Goal: Information Seeking & Learning: Learn about a topic

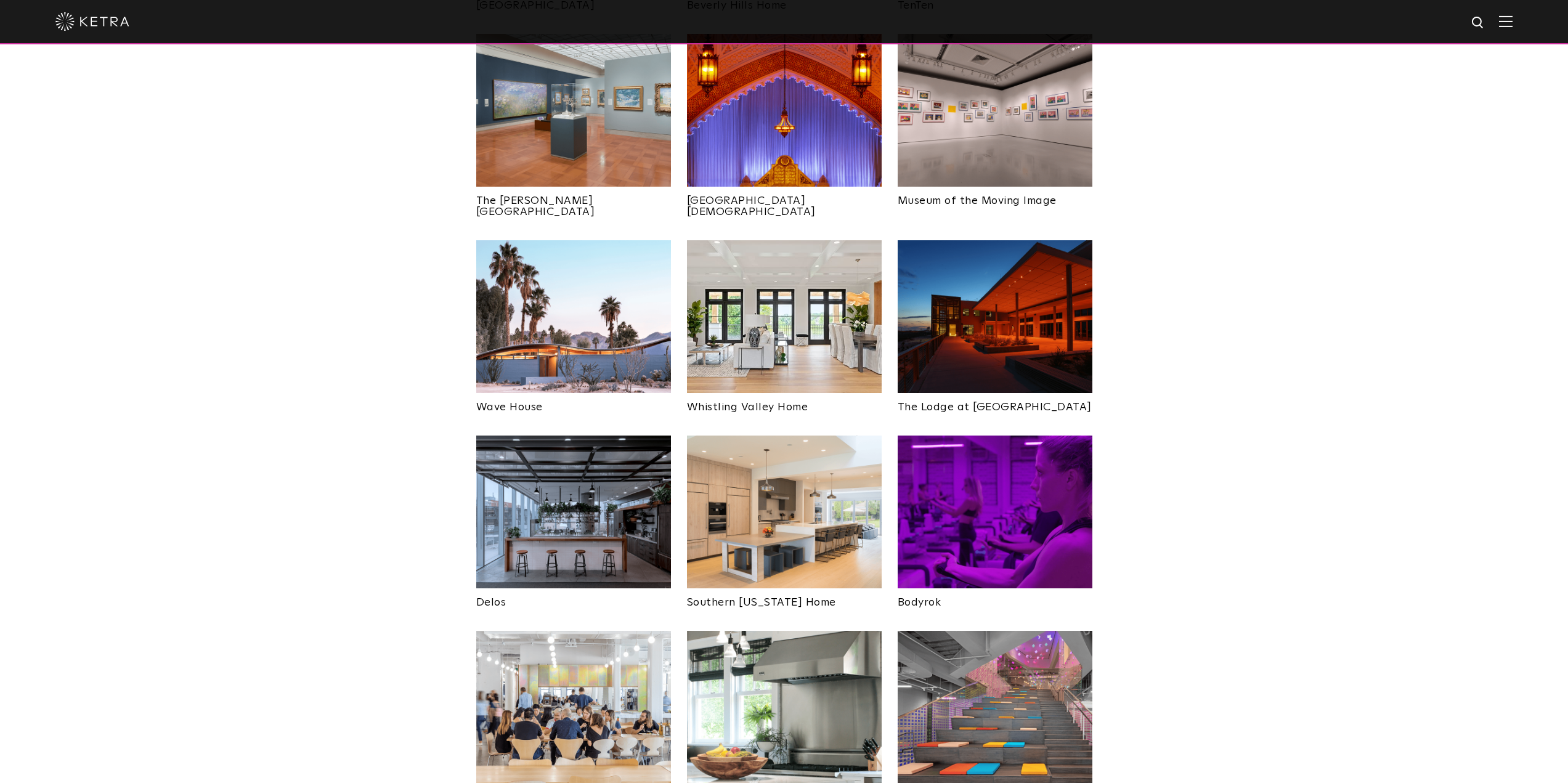
scroll to position [1478, 0]
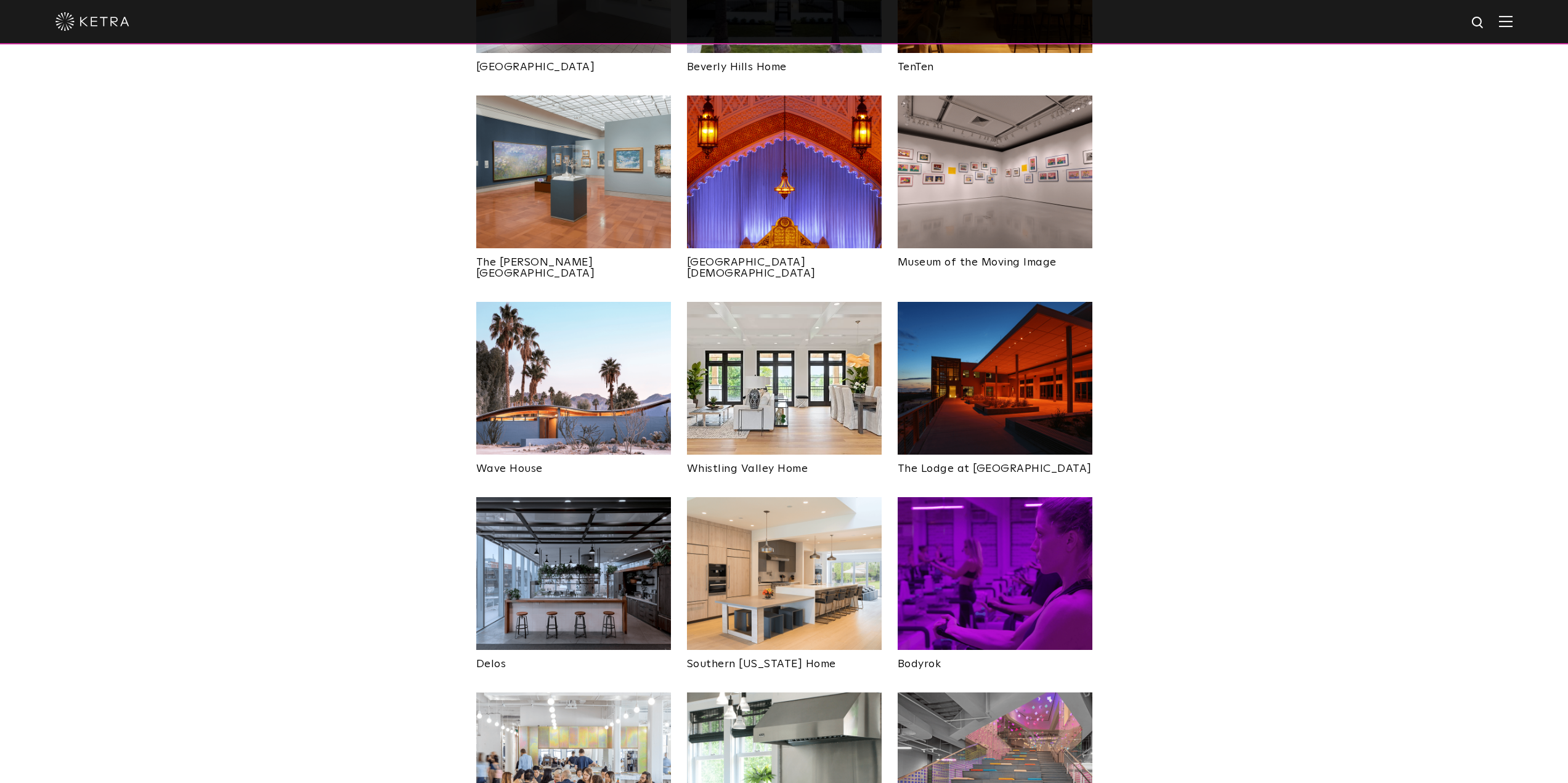
click at [996, 347] on img at bounding box center [995, 378] width 195 height 152
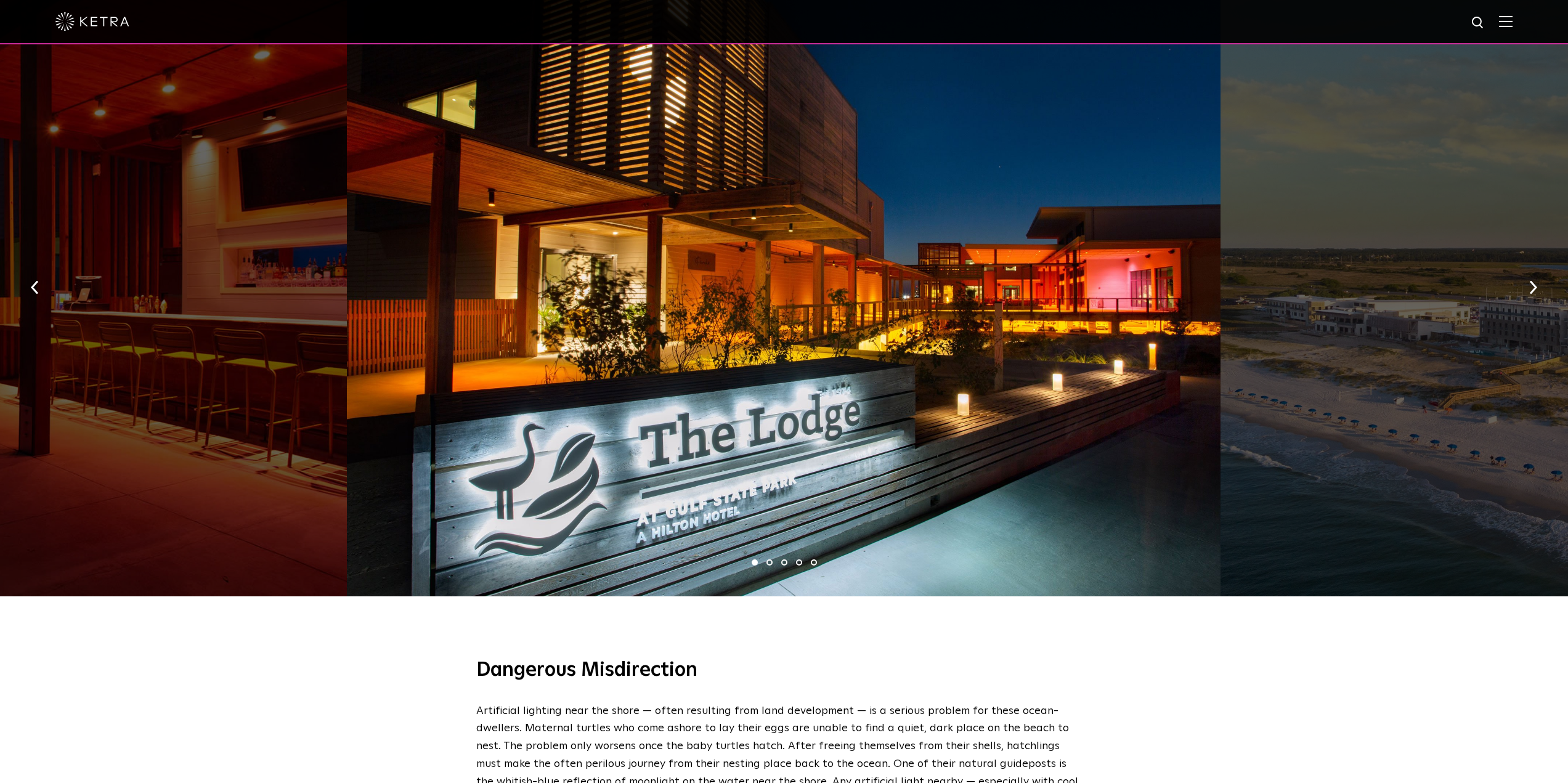
scroll to position [739, 0]
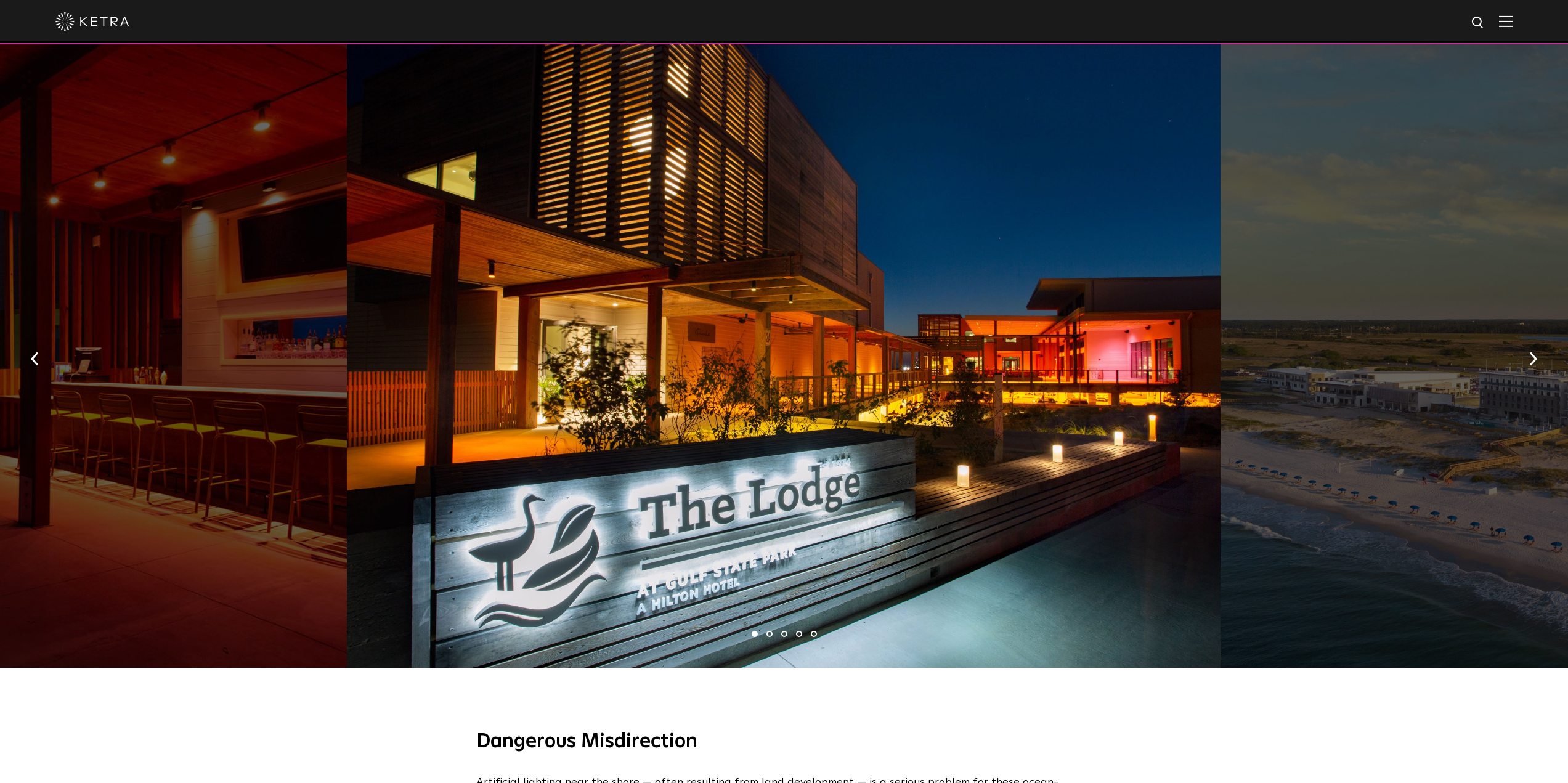
click at [767, 631] on li "2" at bounding box center [769, 633] width 6 height 6
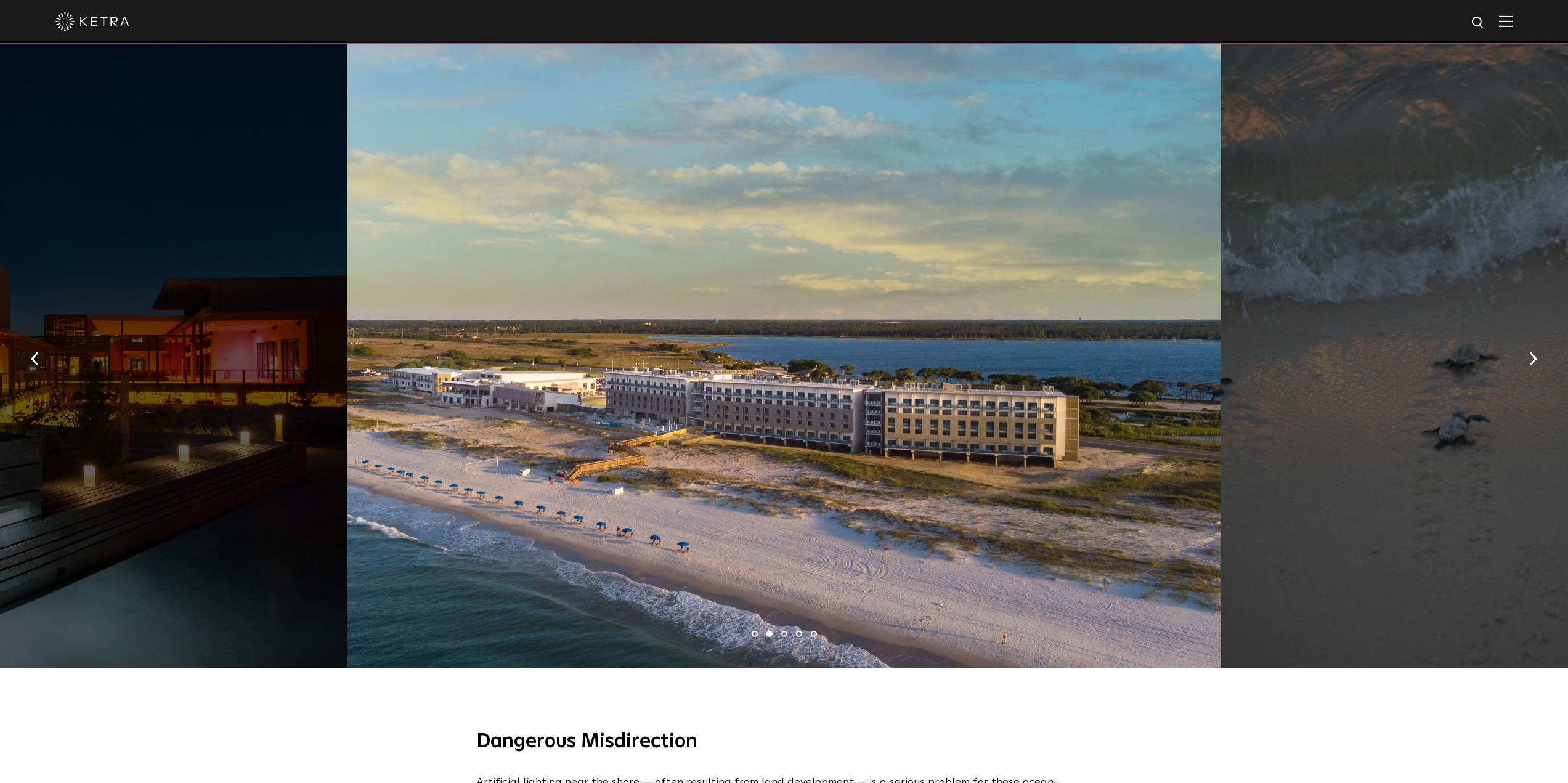
click at [783, 631] on li "3" at bounding box center [784, 633] width 6 height 6
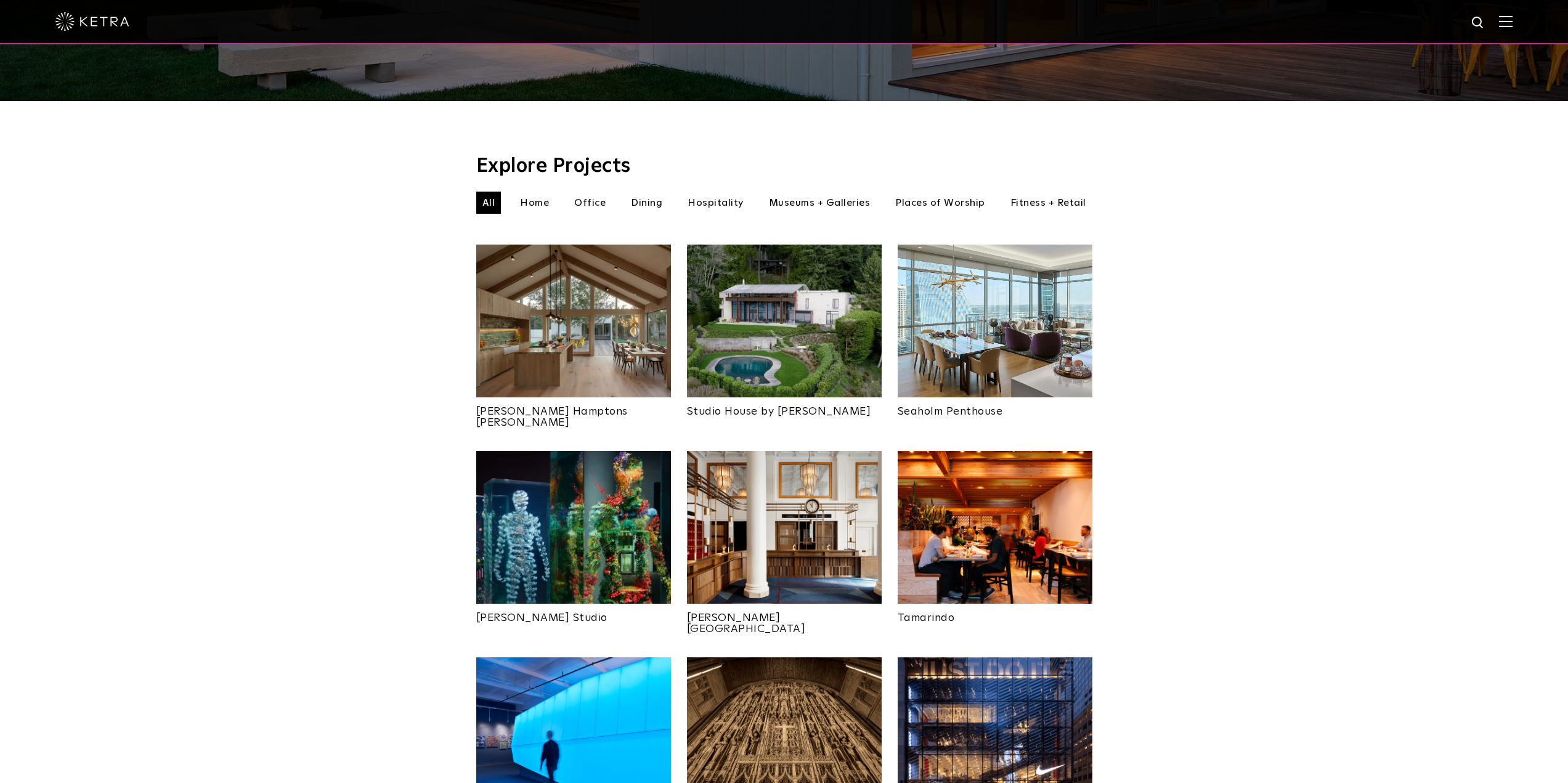
scroll to position [308, 0]
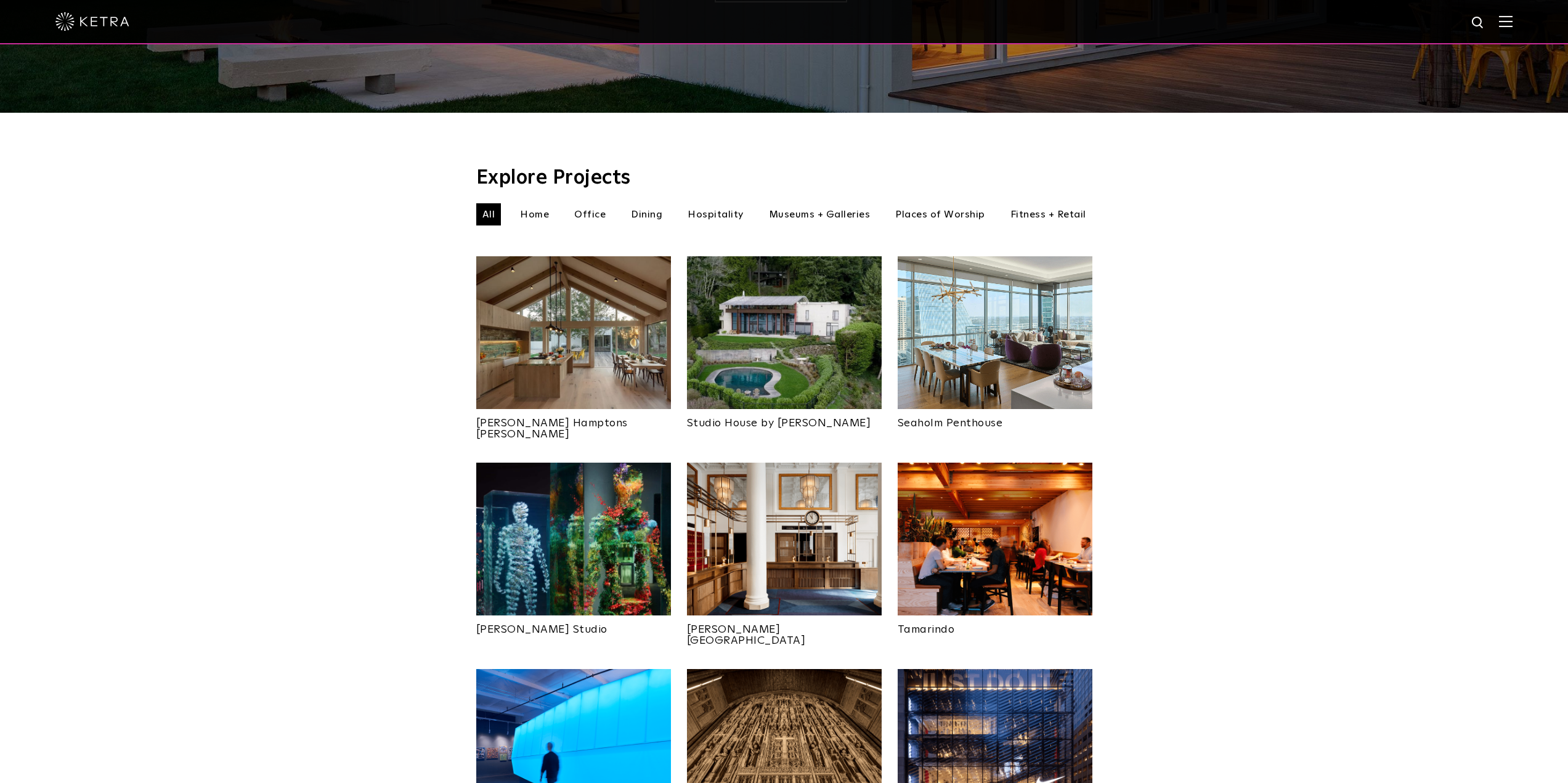
click at [797, 333] on img at bounding box center [784, 332] width 195 height 152
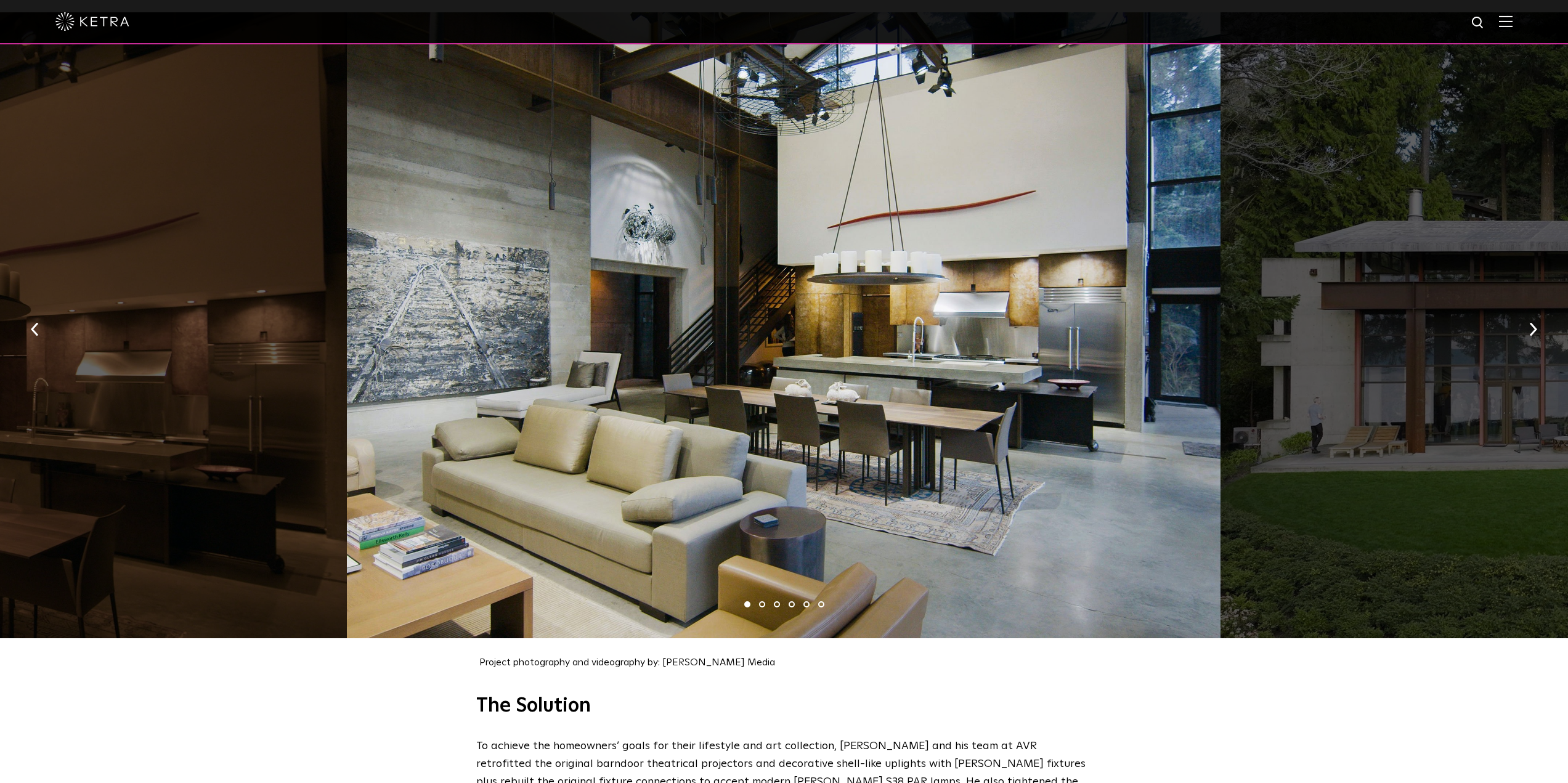
scroll to position [1232, 0]
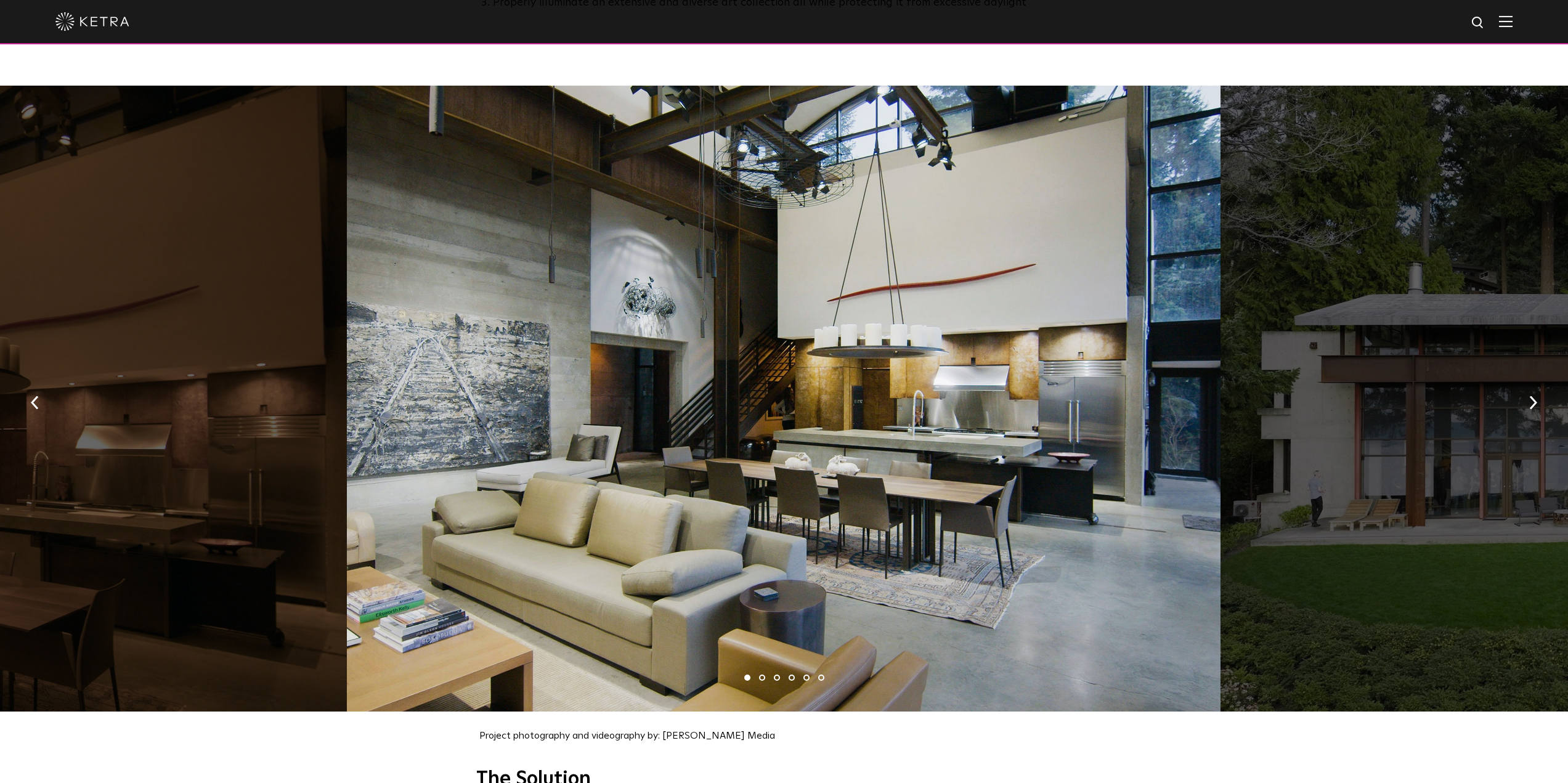
click at [760, 674] on li "2" at bounding box center [762, 677] width 6 height 6
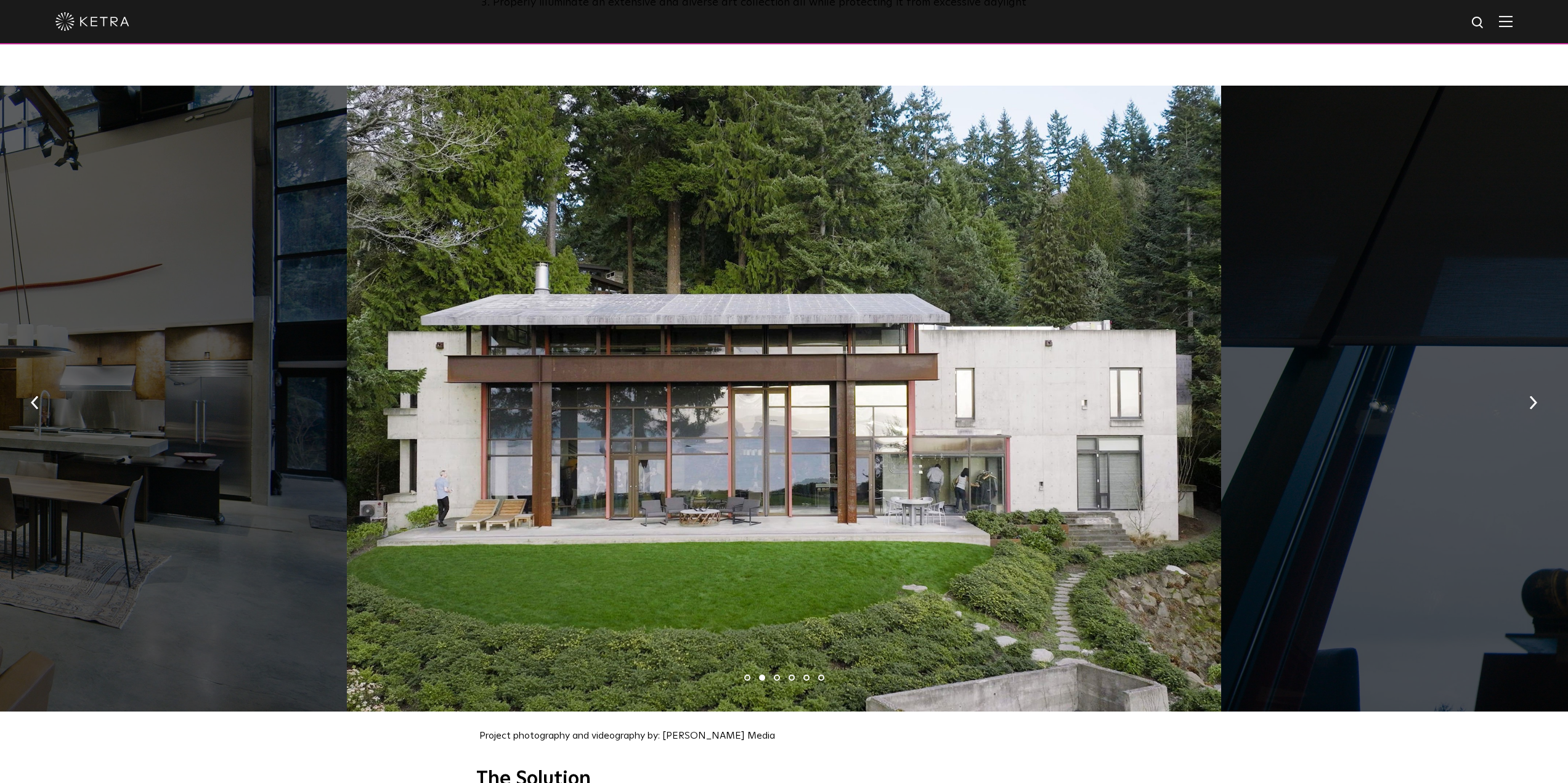
click at [777, 674] on li "3" at bounding box center [777, 677] width 6 height 6
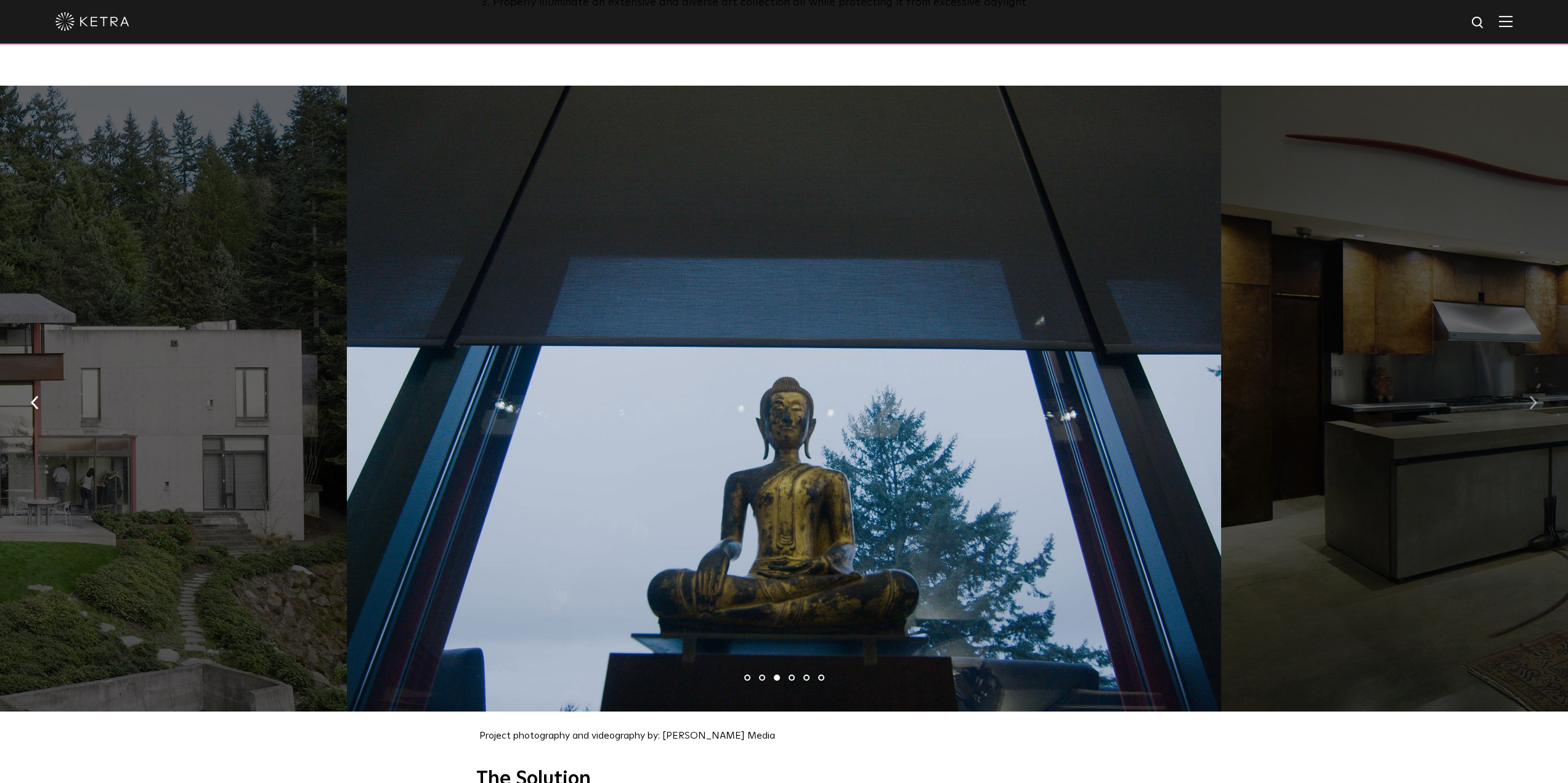
click at [1533, 395] on img "button" at bounding box center [1533, 402] width 8 height 13
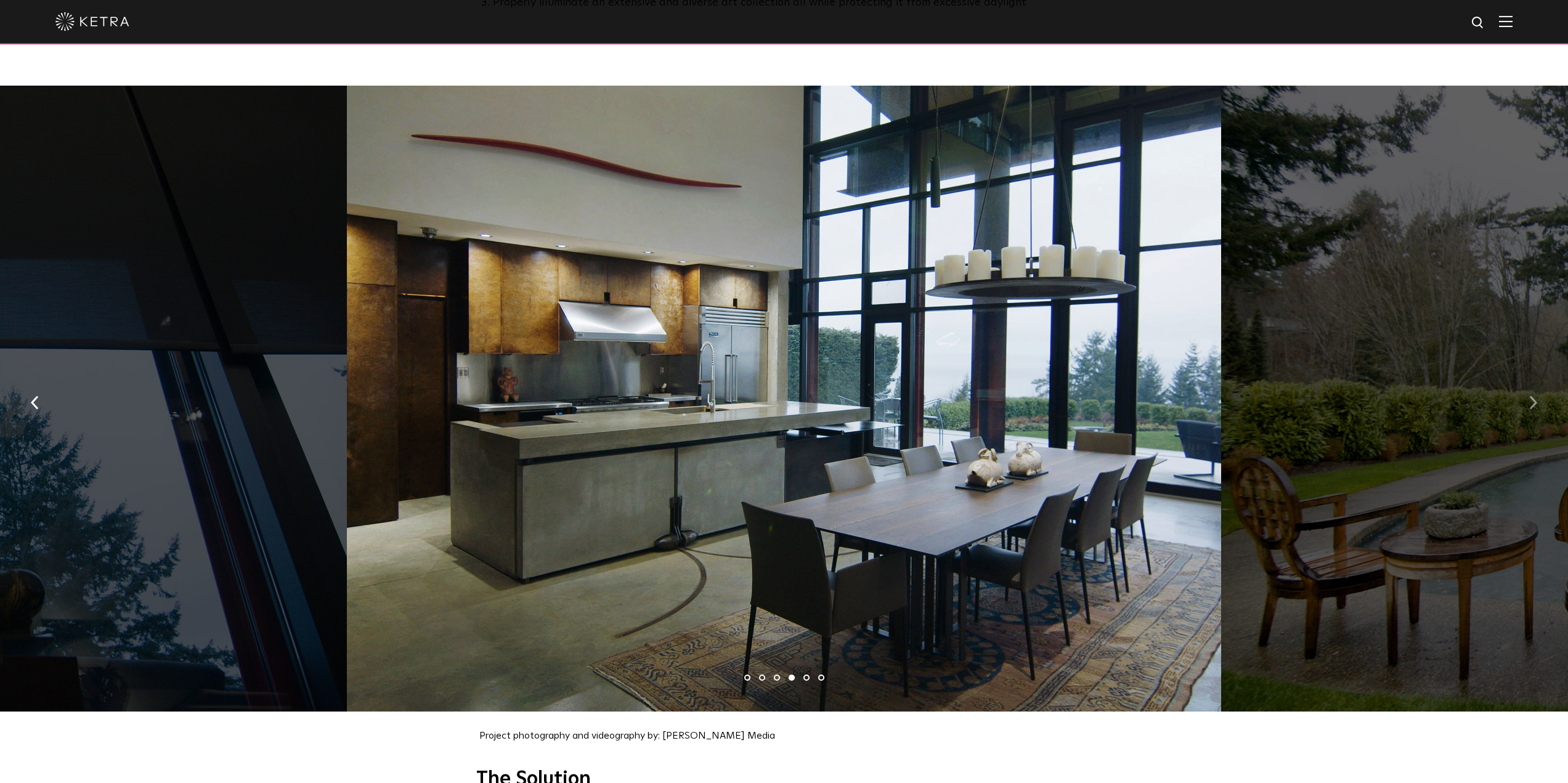
click at [1533, 395] on img "button" at bounding box center [1533, 402] width 8 height 13
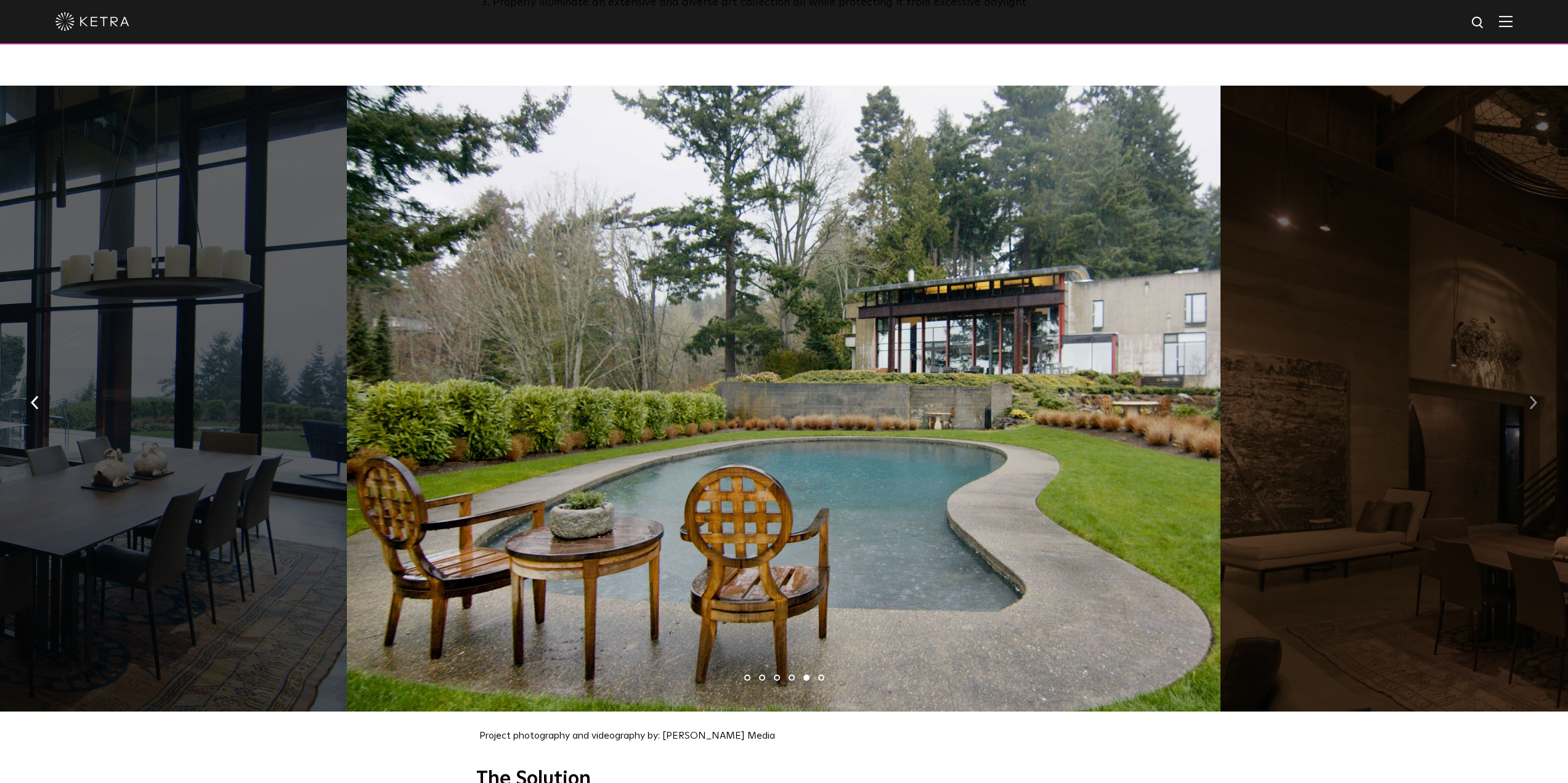
click at [1533, 395] on img "button" at bounding box center [1533, 402] width 8 height 13
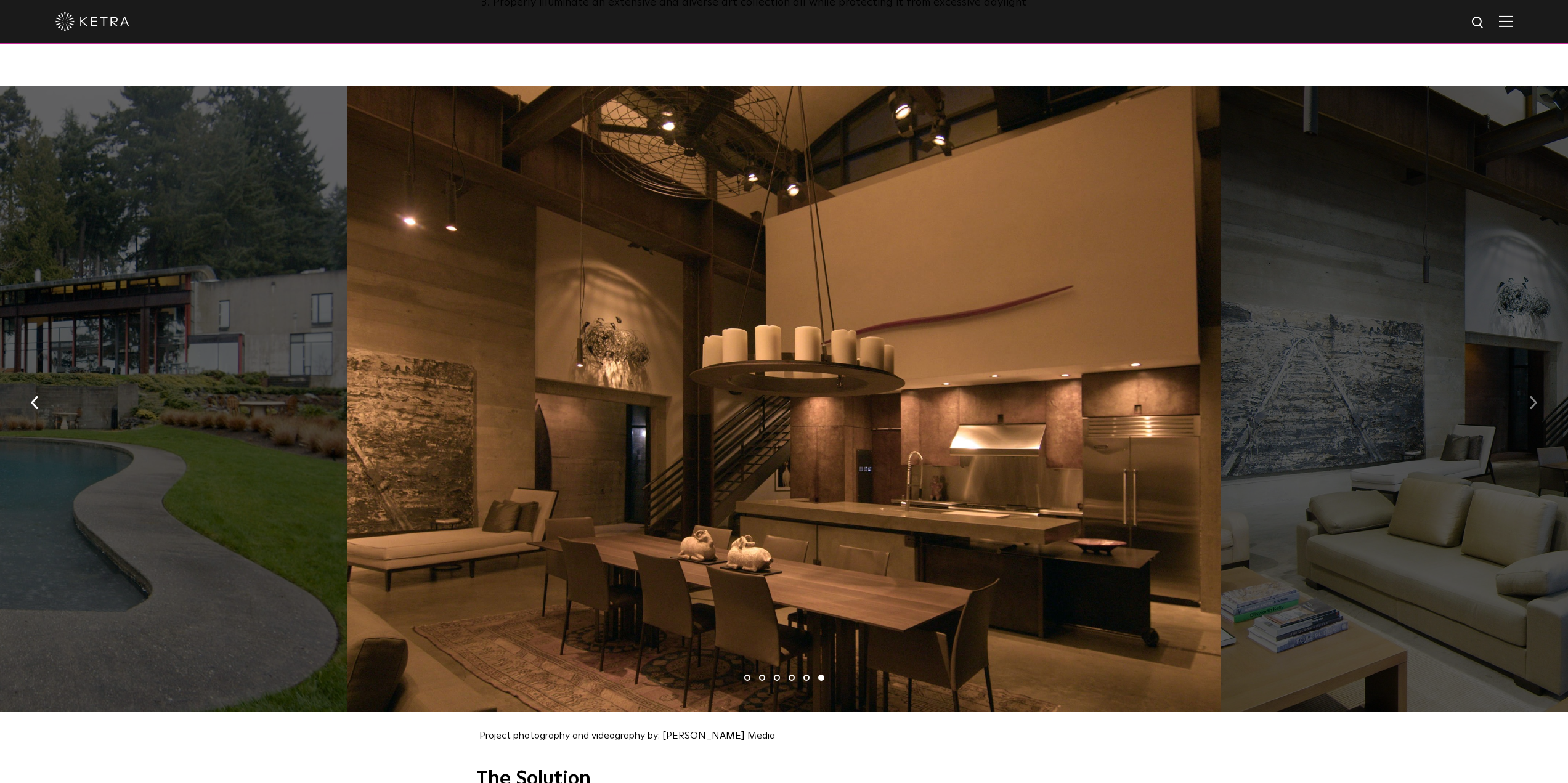
click at [1533, 395] on img "button" at bounding box center [1533, 402] width 8 height 13
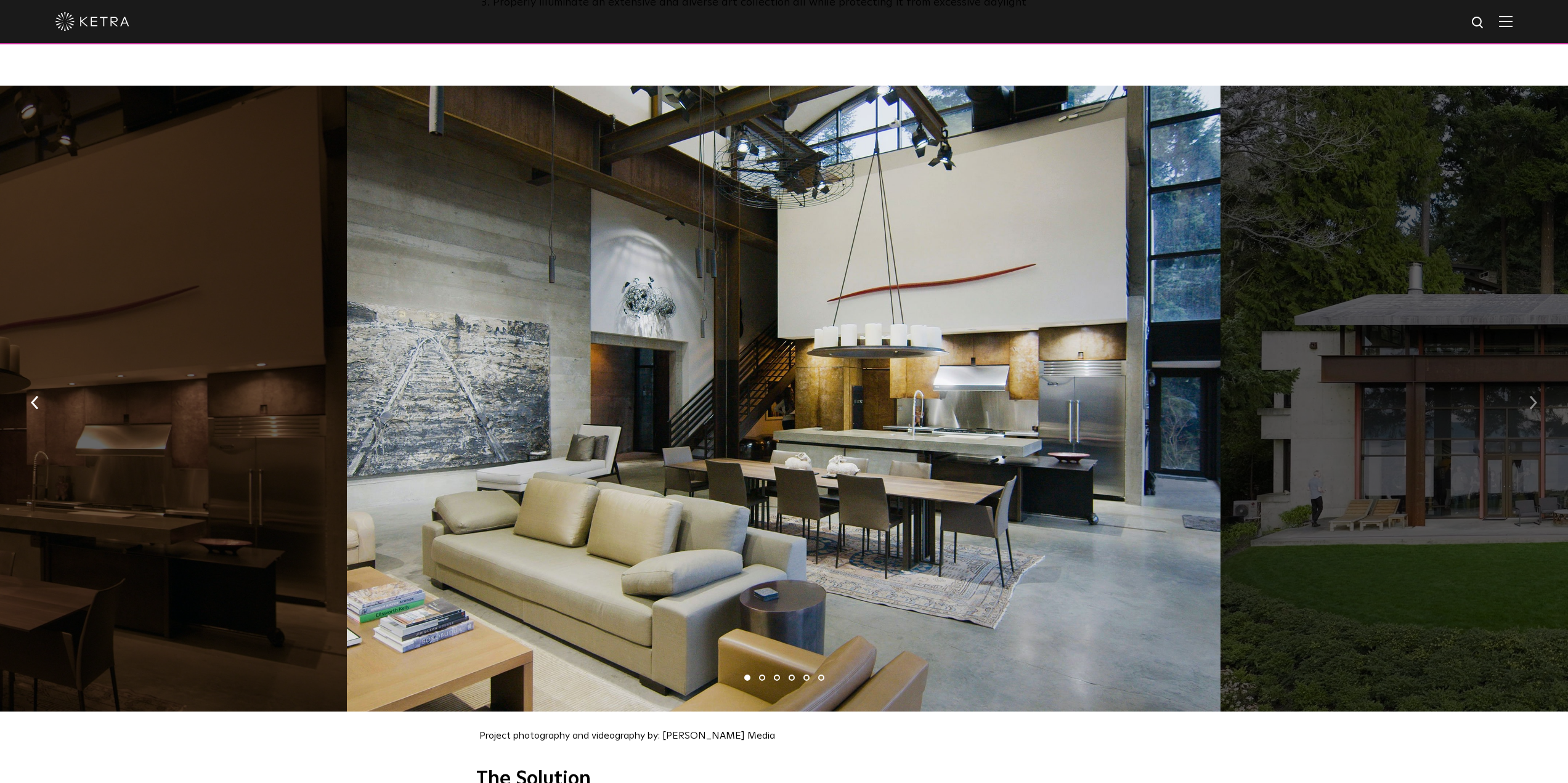
click at [1533, 395] on img "button" at bounding box center [1533, 402] width 8 height 13
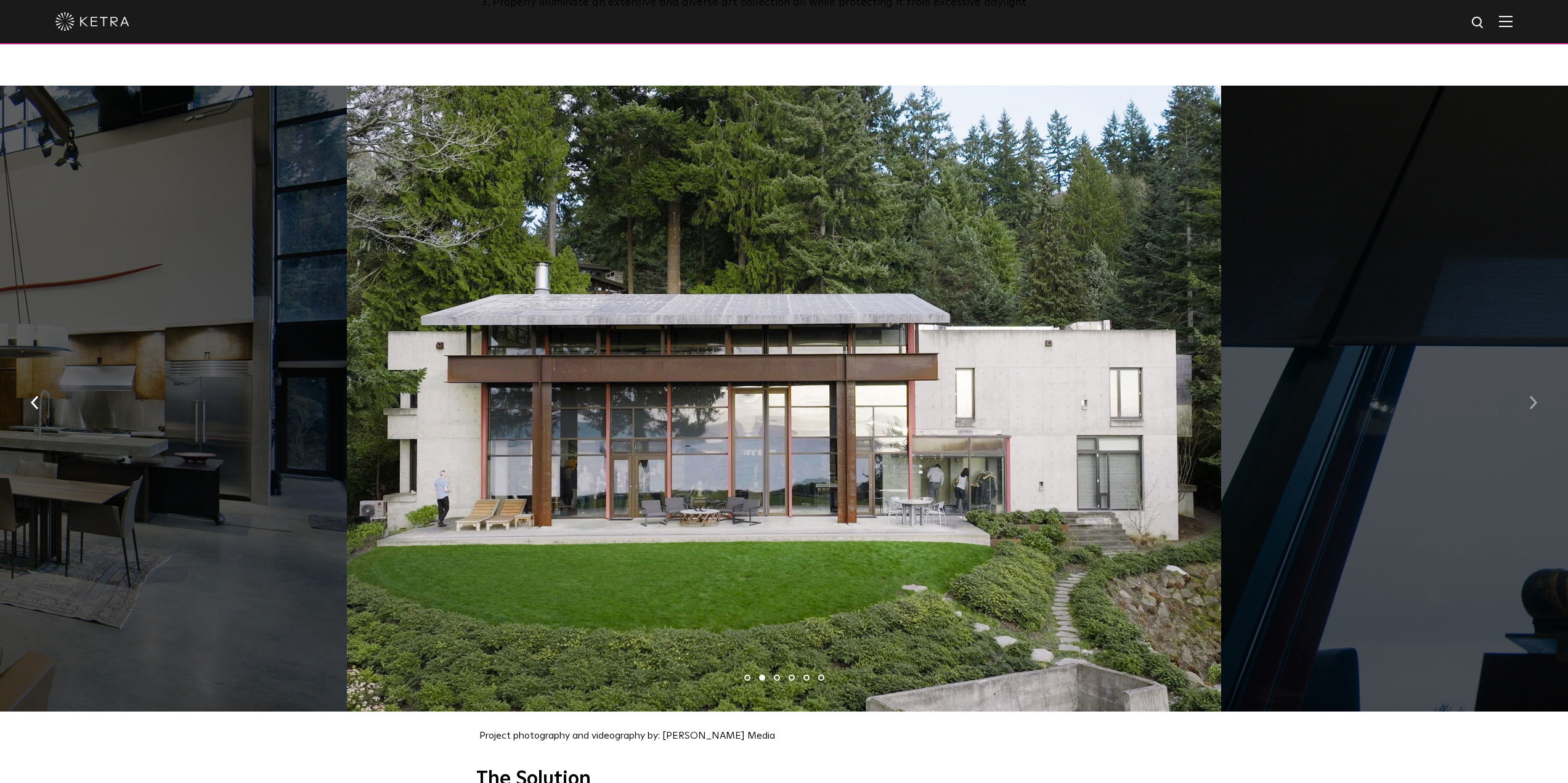
click at [1533, 395] on img "button" at bounding box center [1533, 402] width 8 height 13
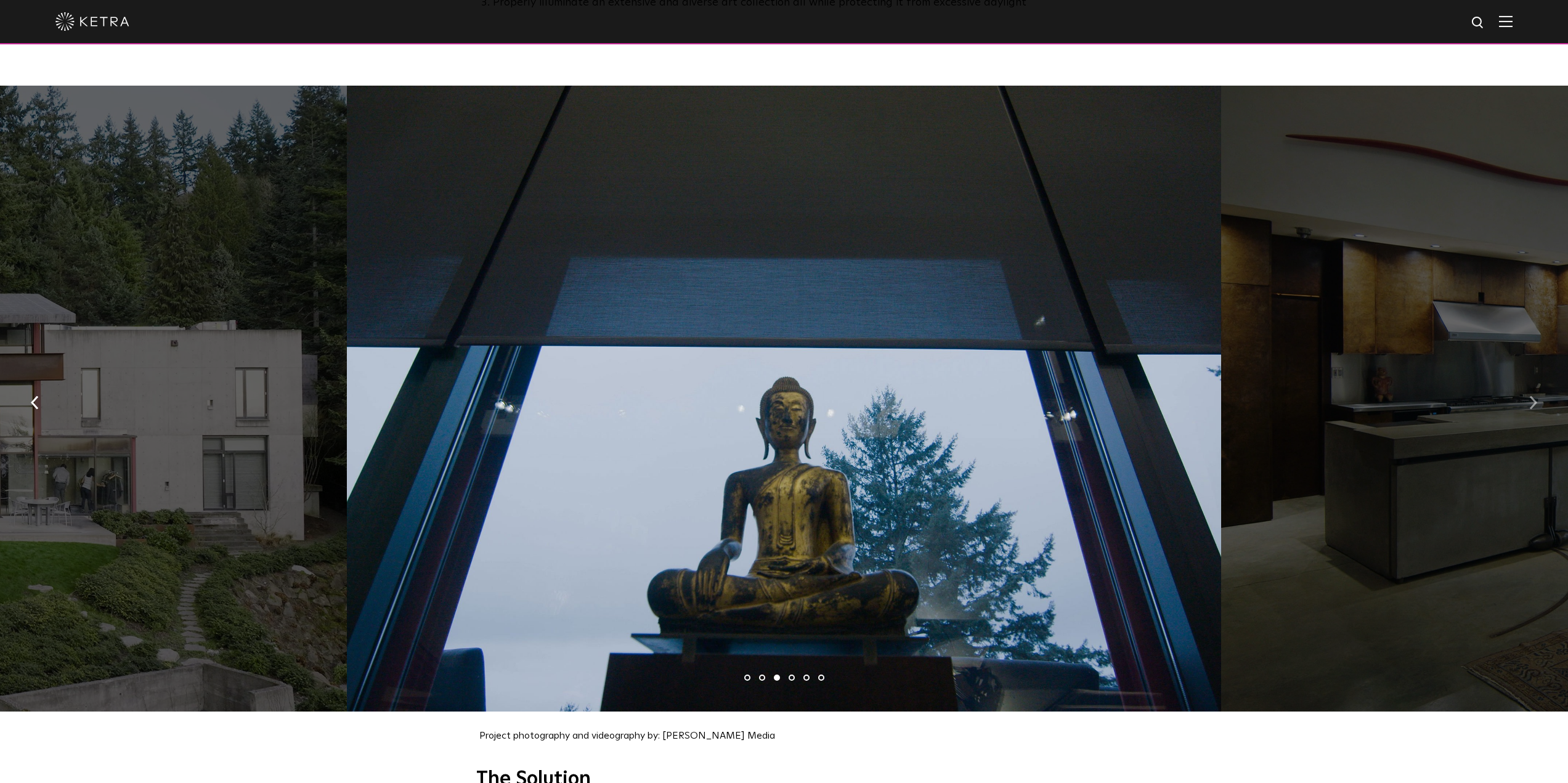
click at [1533, 395] on img "button" at bounding box center [1533, 402] width 8 height 13
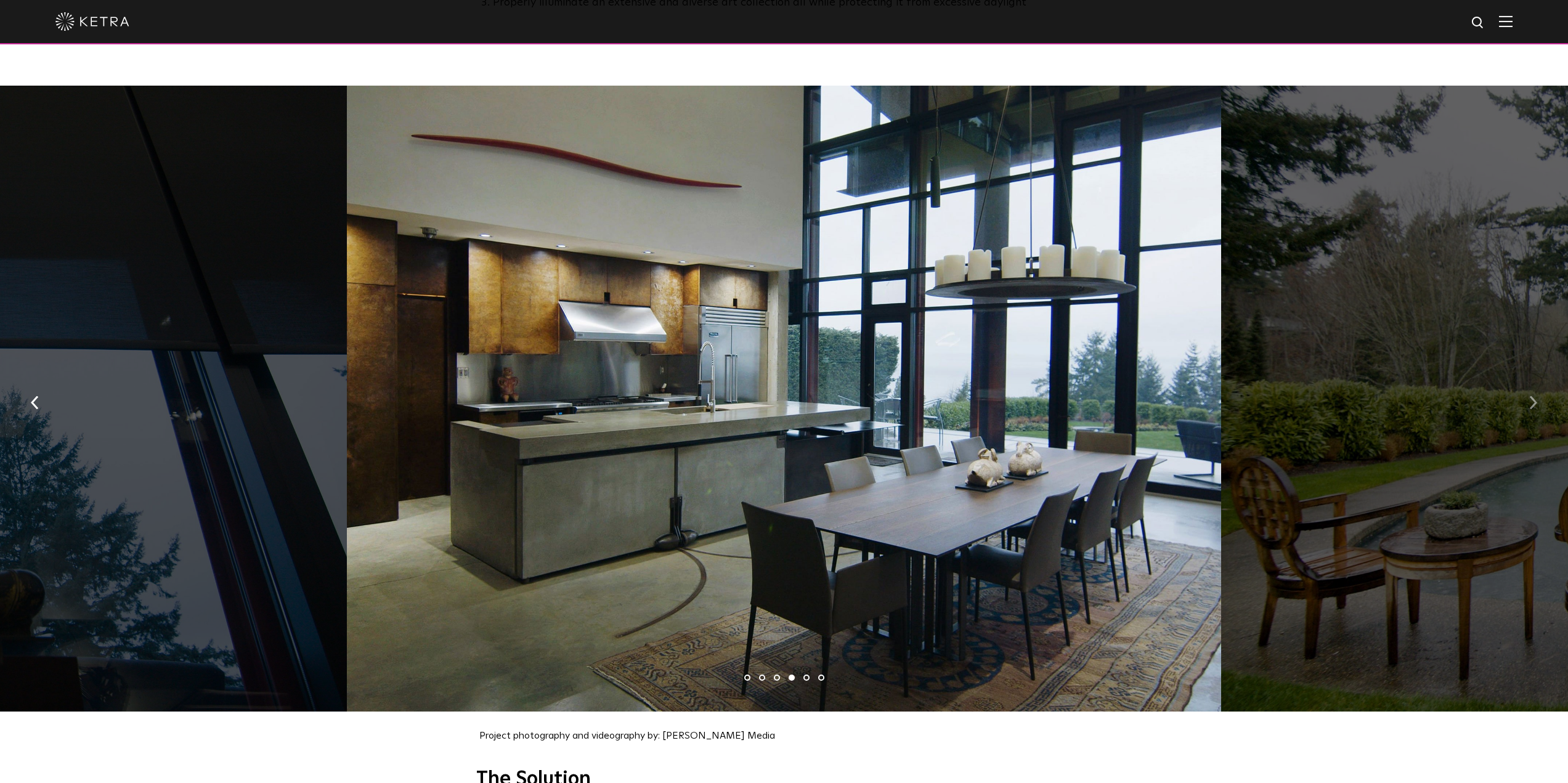
click at [1533, 395] on img "button" at bounding box center [1533, 402] width 8 height 13
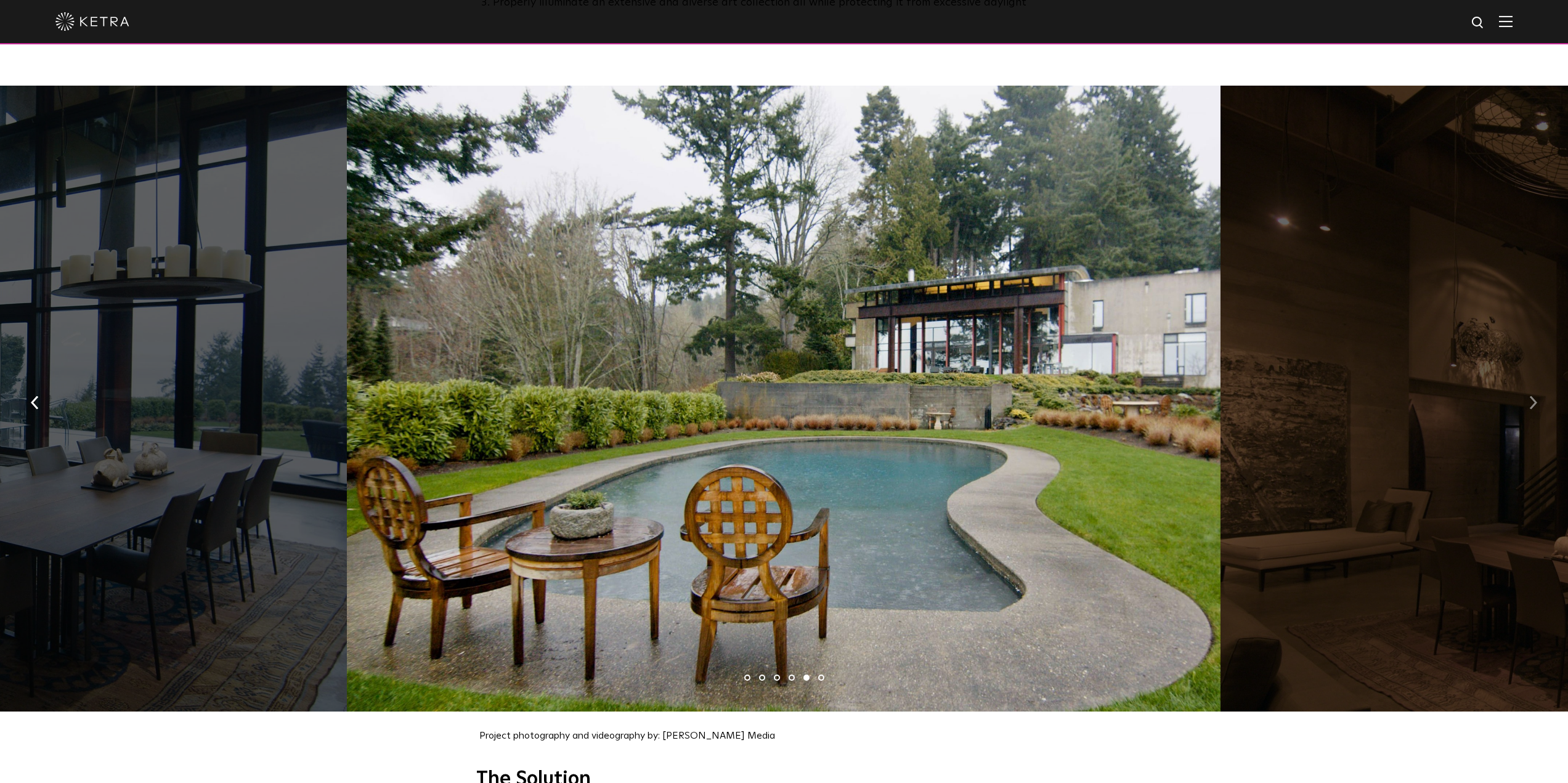
click at [1536, 395] on img "button" at bounding box center [1533, 402] width 8 height 13
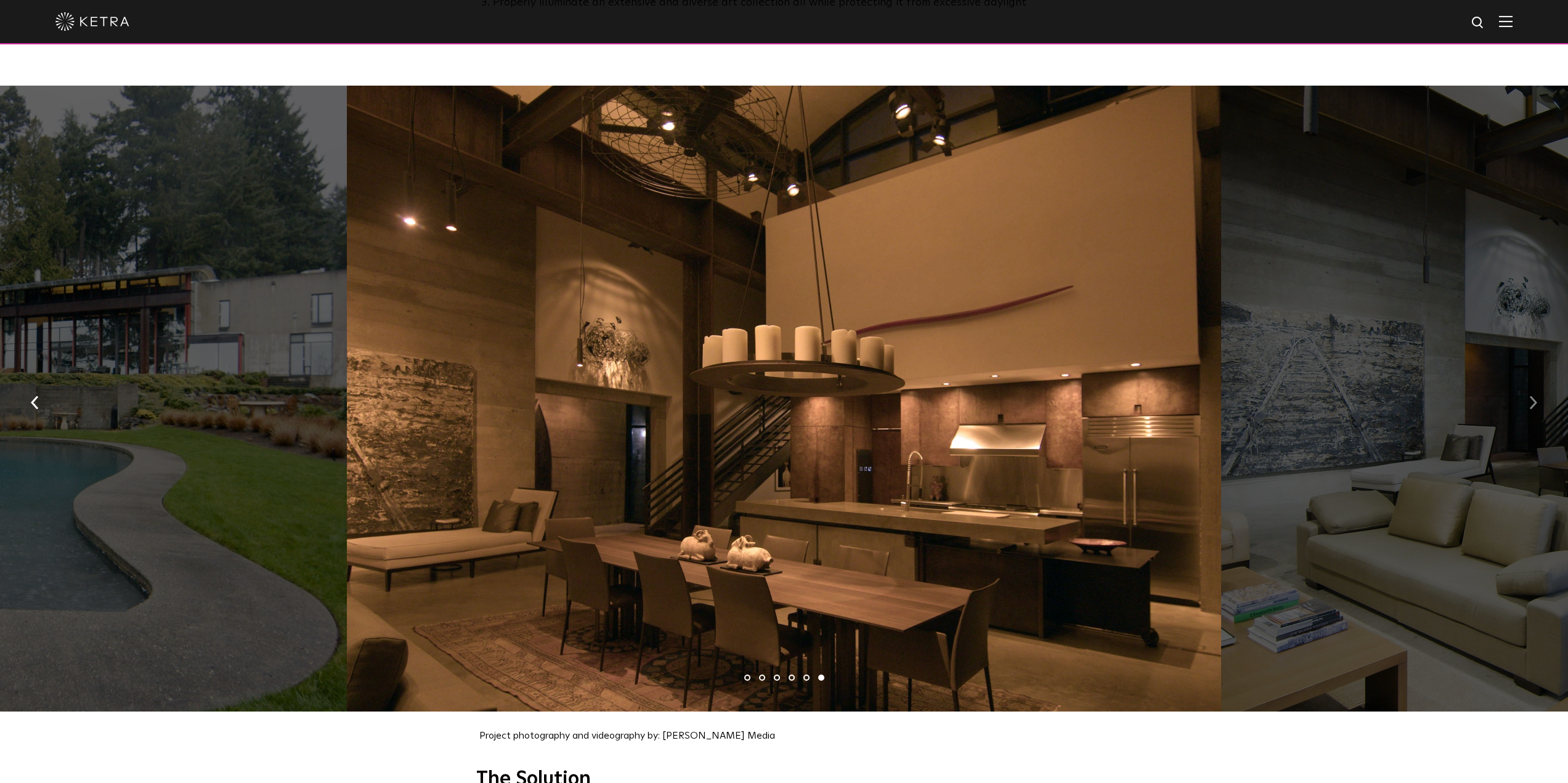
click at [1536, 395] on img "button" at bounding box center [1533, 402] width 8 height 13
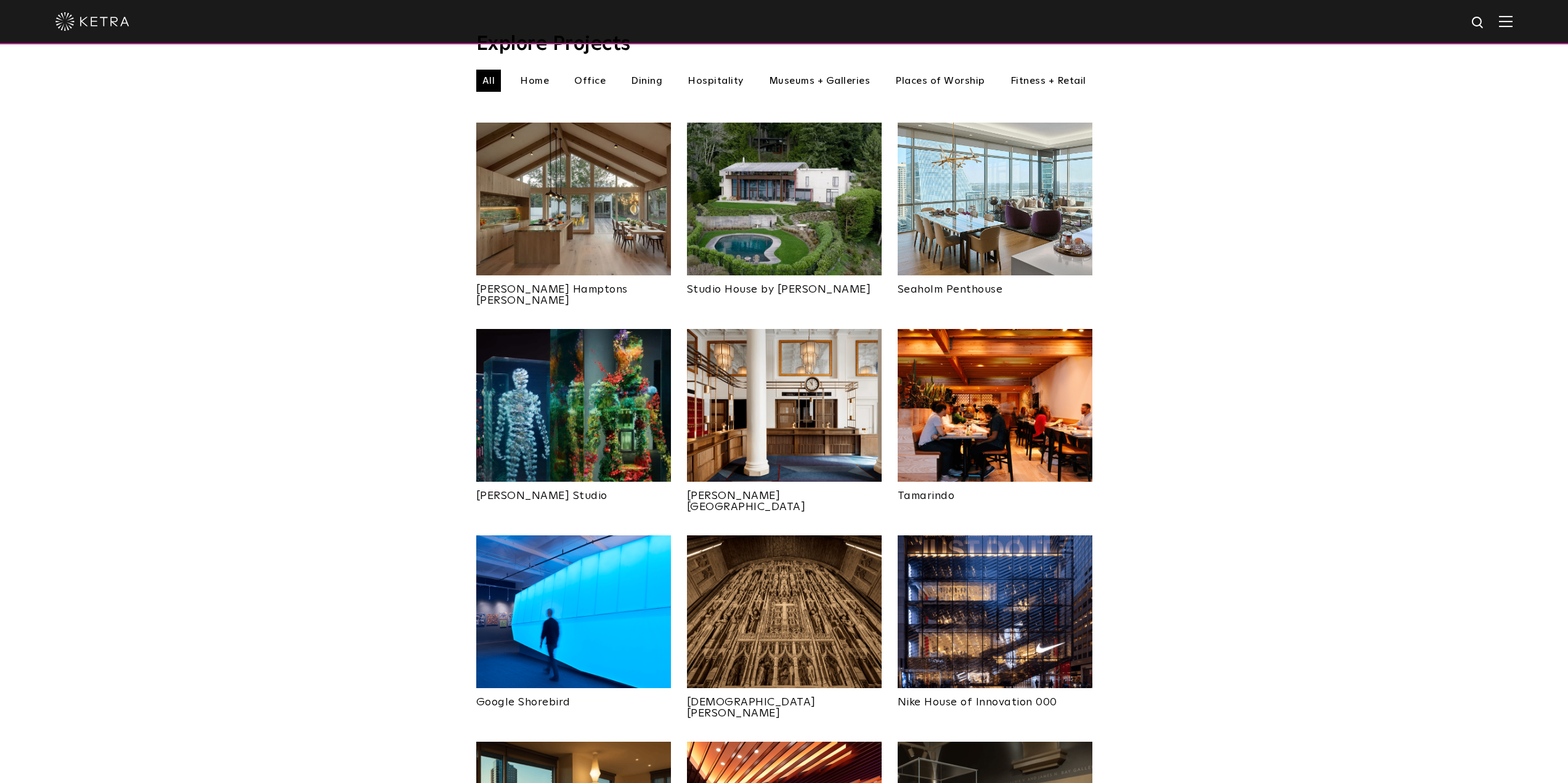
scroll to position [308, 0]
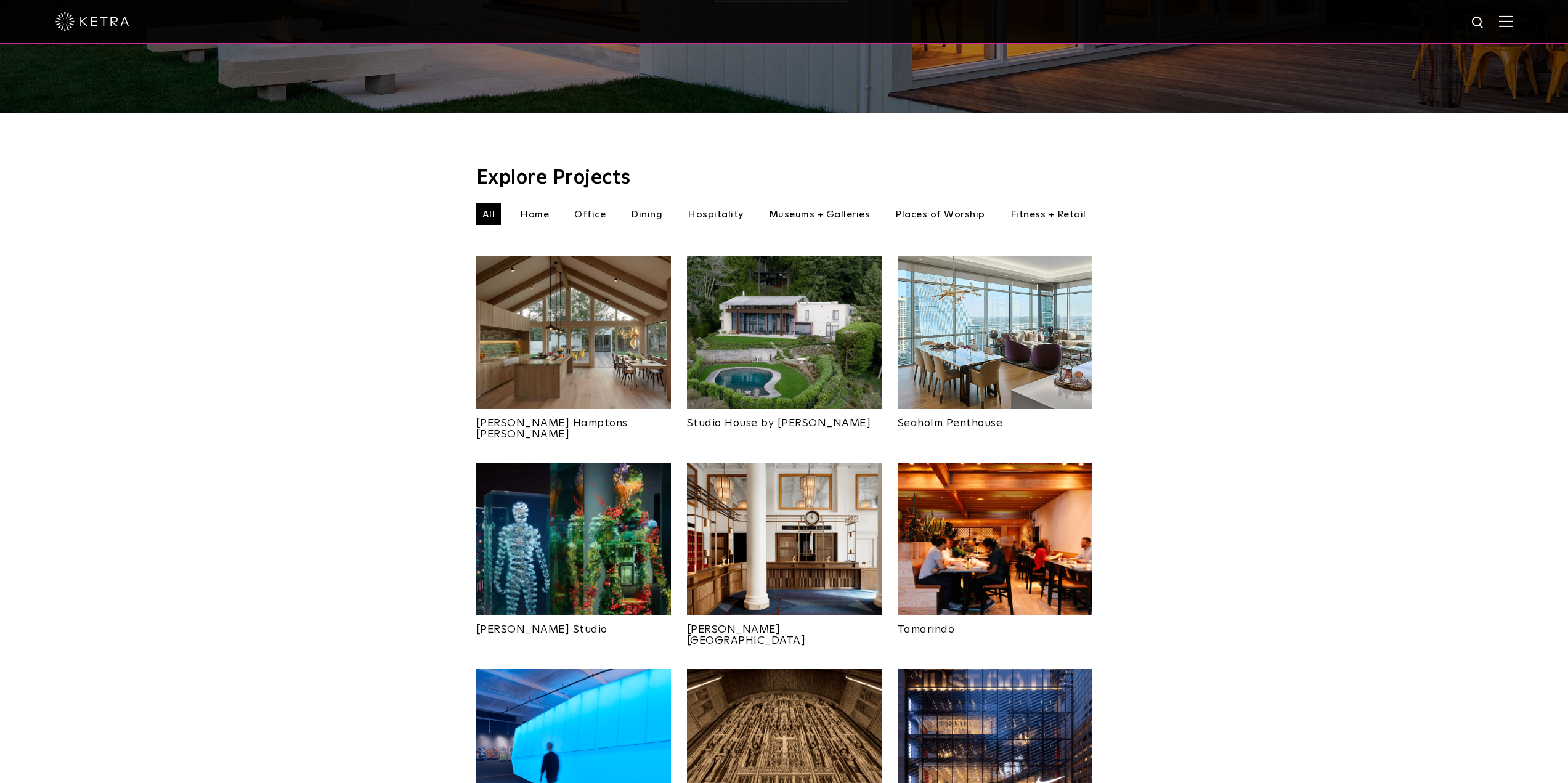
click at [537, 203] on li "Home" at bounding box center [535, 214] width 41 height 22
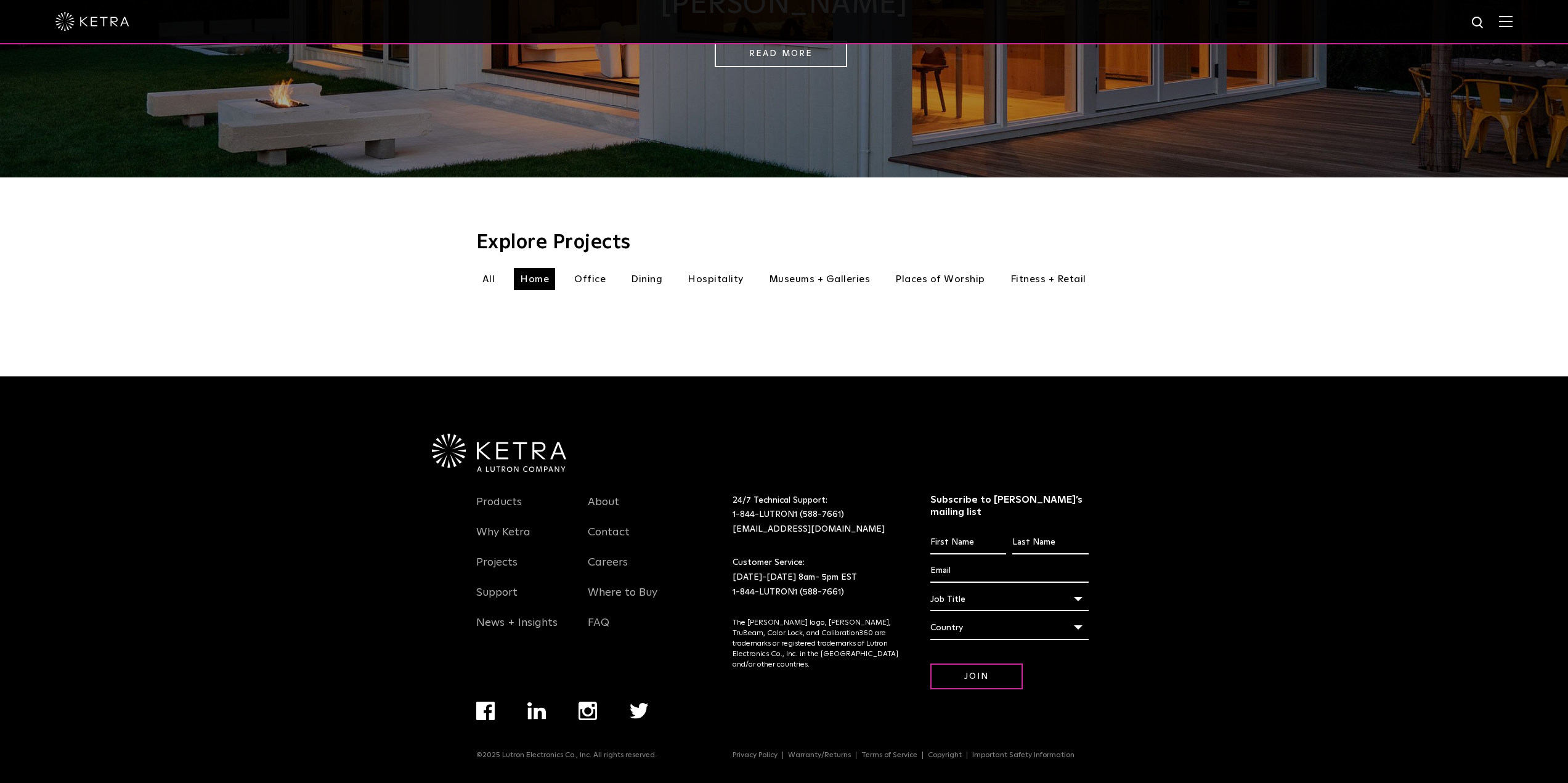
scroll to position [308, 0]
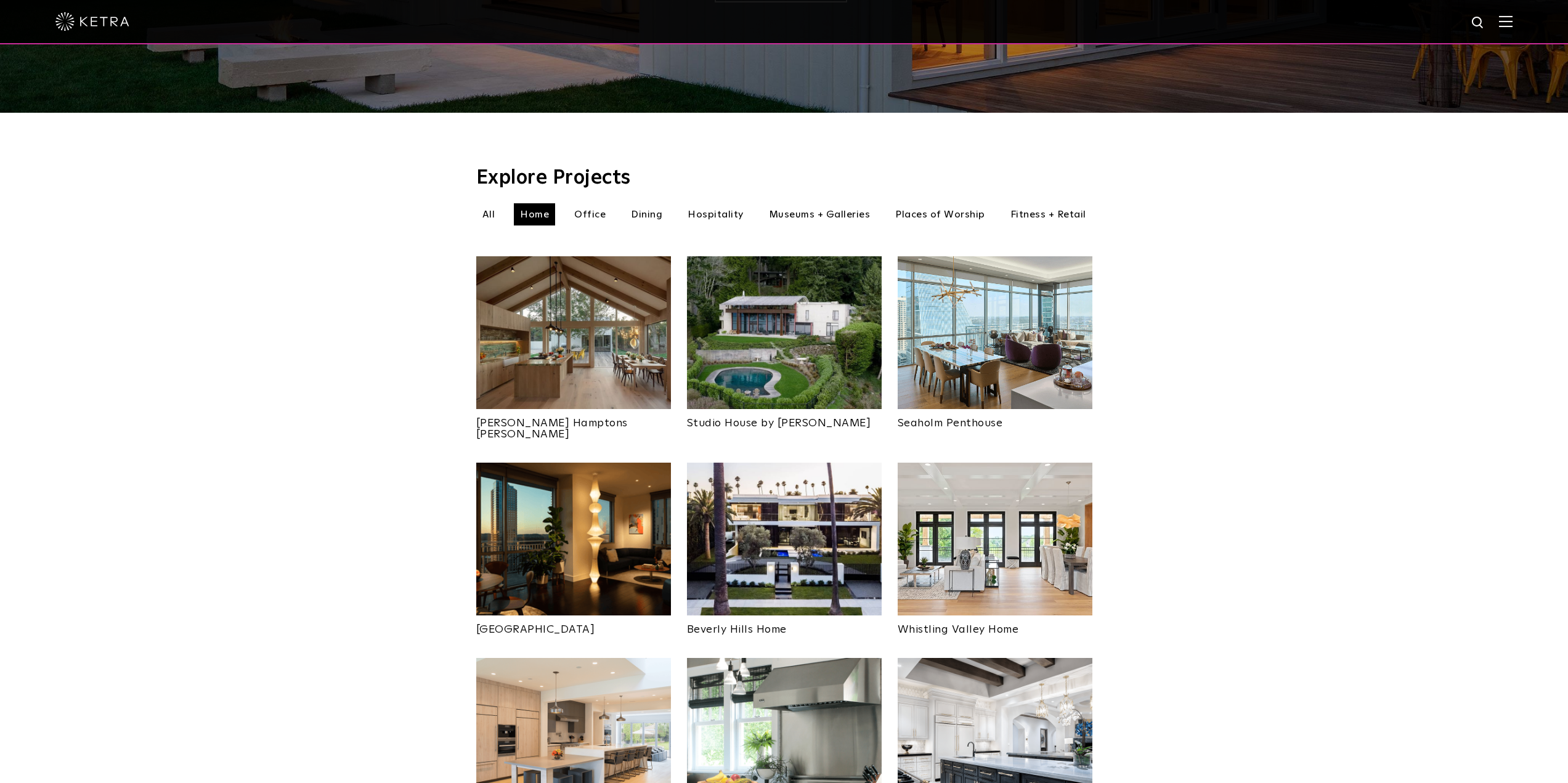
click at [704, 203] on li "Hospitality" at bounding box center [715, 214] width 69 height 22
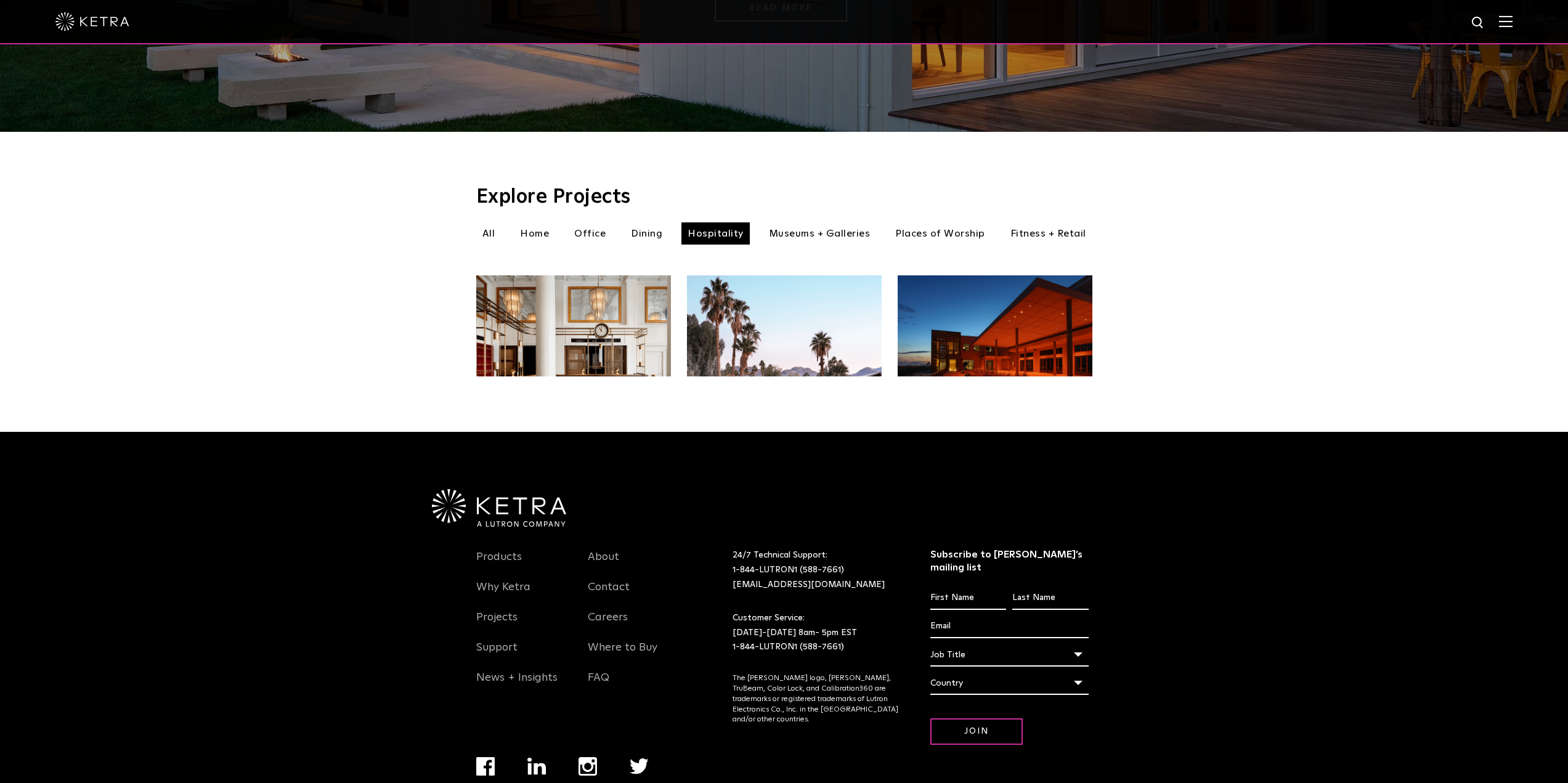
scroll to position [308, 0]
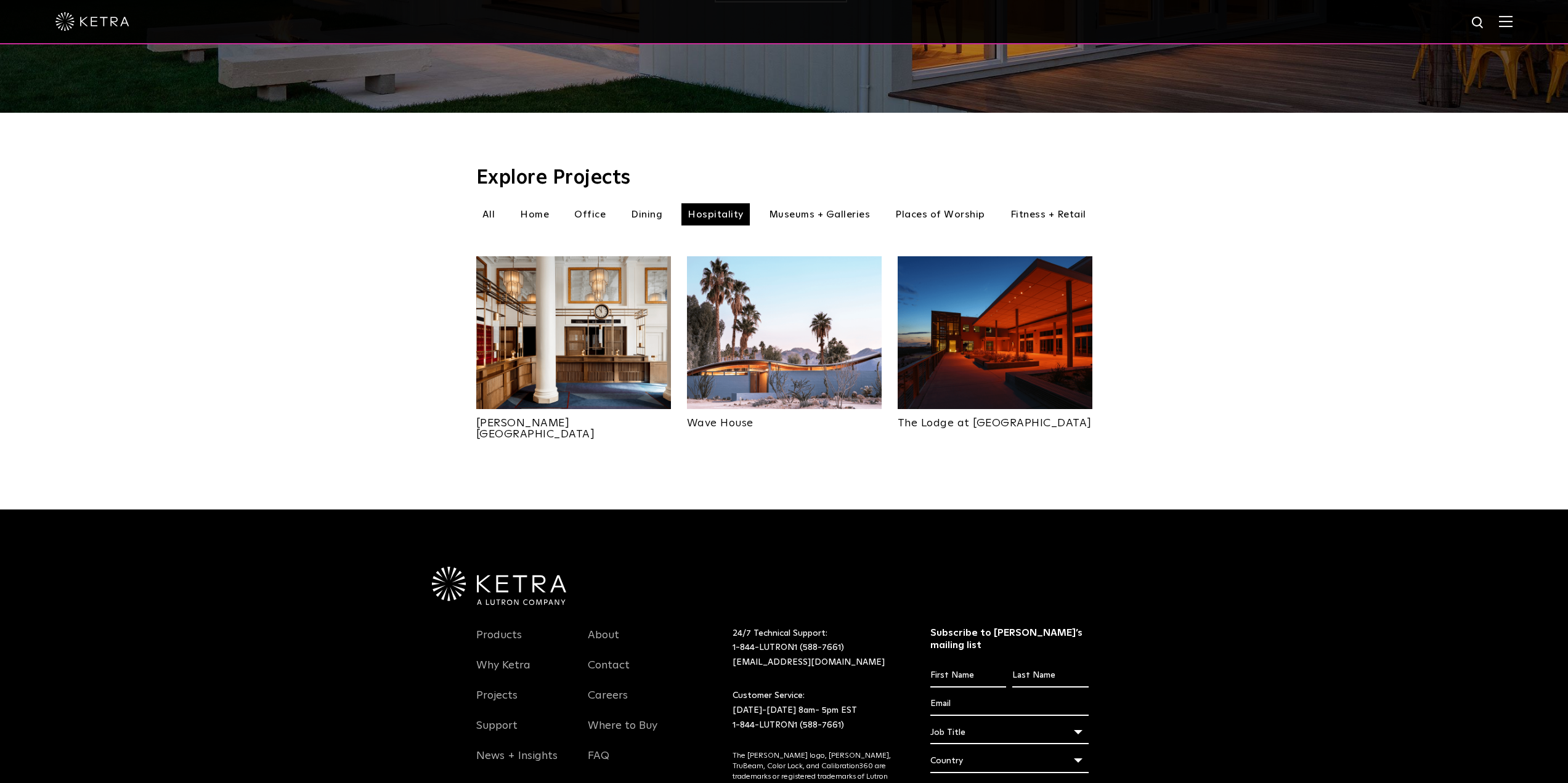
click at [642, 319] on img at bounding box center [573, 332] width 195 height 152
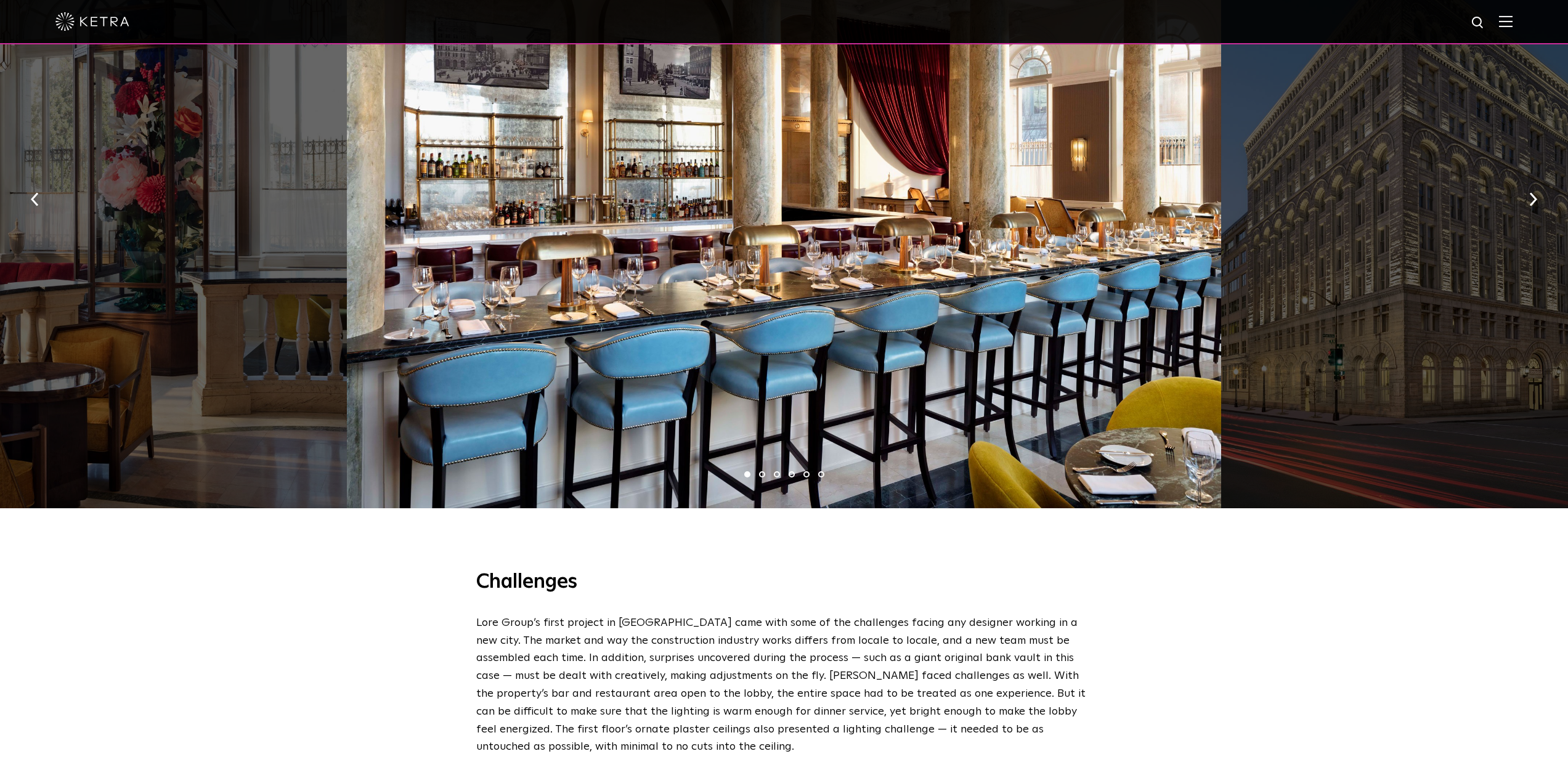
scroll to position [1109, 0]
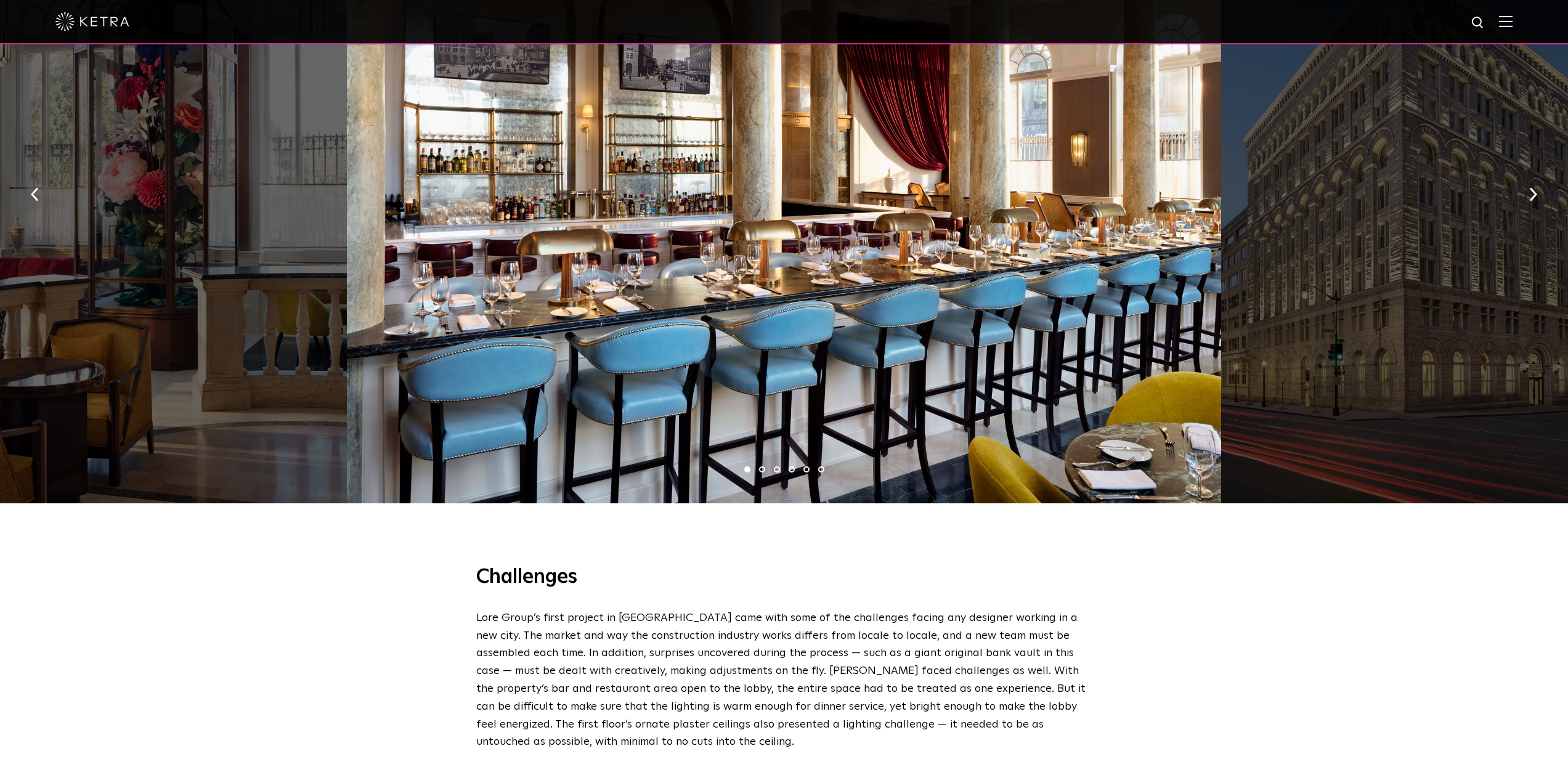
click at [762, 461] on ul "1 2 3 4 5 6" at bounding box center [784, 470] width 1568 height 18
click at [760, 466] on li "2" at bounding box center [762, 469] width 6 height 6
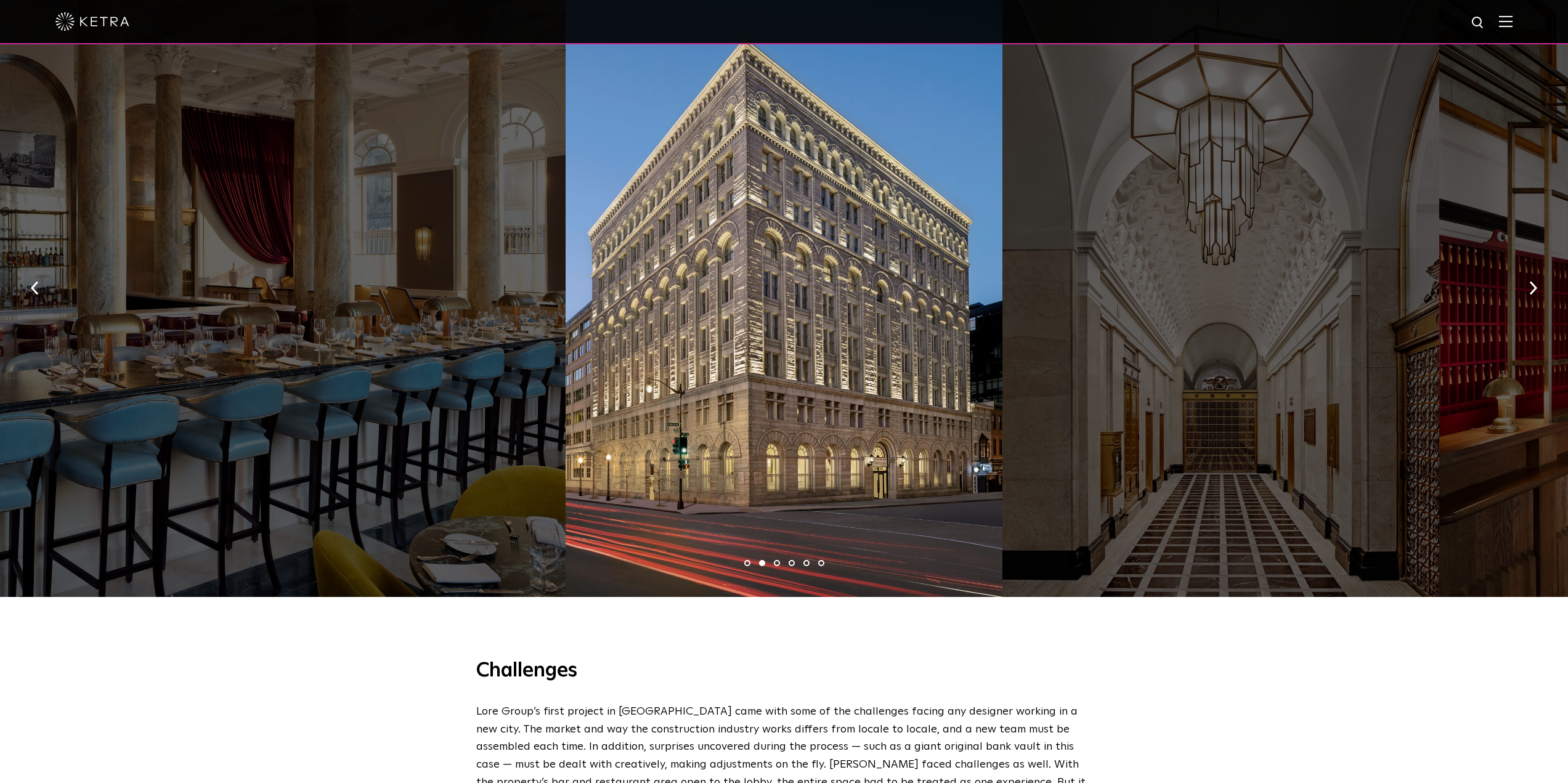
scroll to position [985, 0]
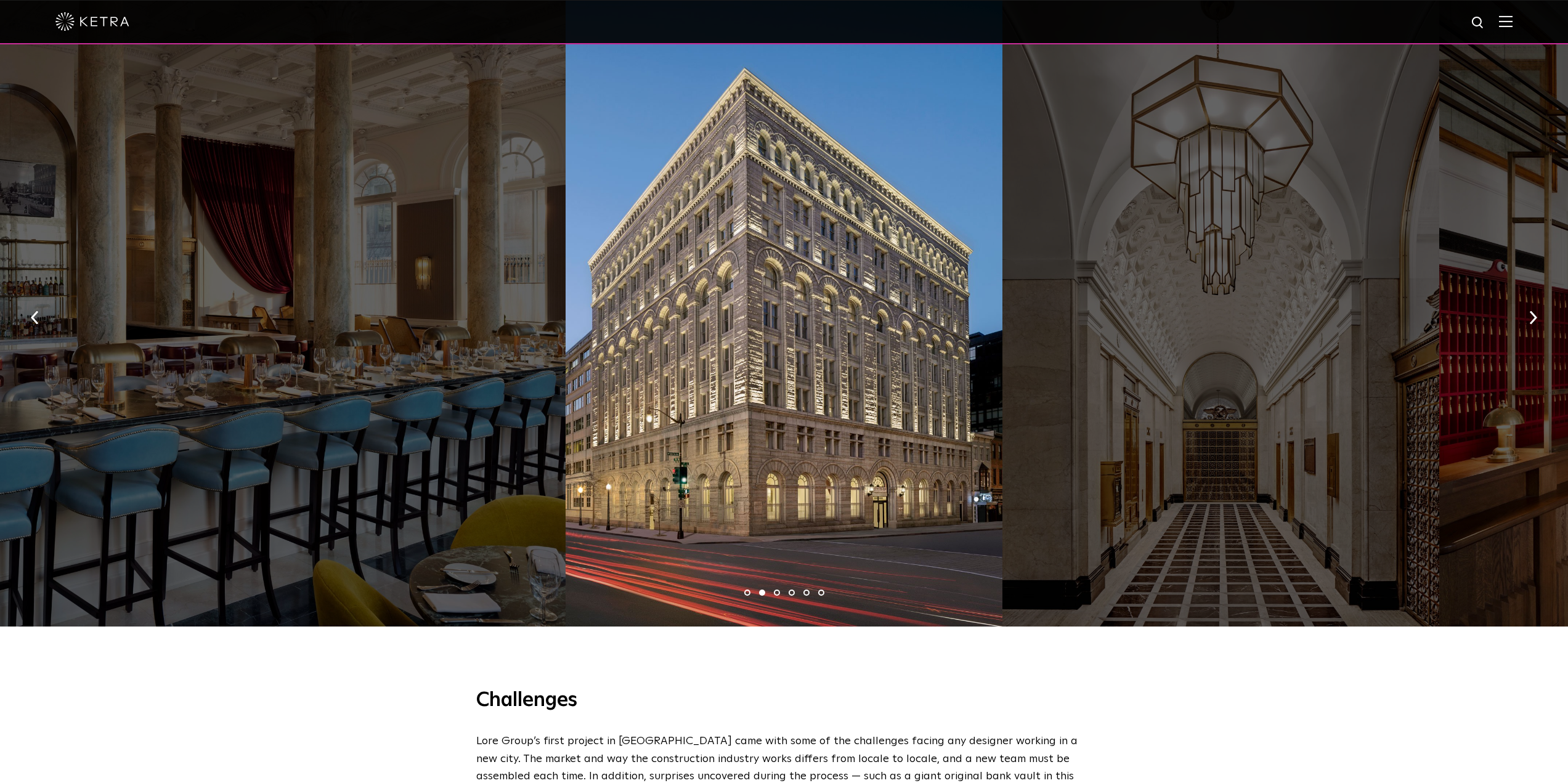
click at [775, 589] on li "3" at bounding box center [777, 592] width 6 height 6
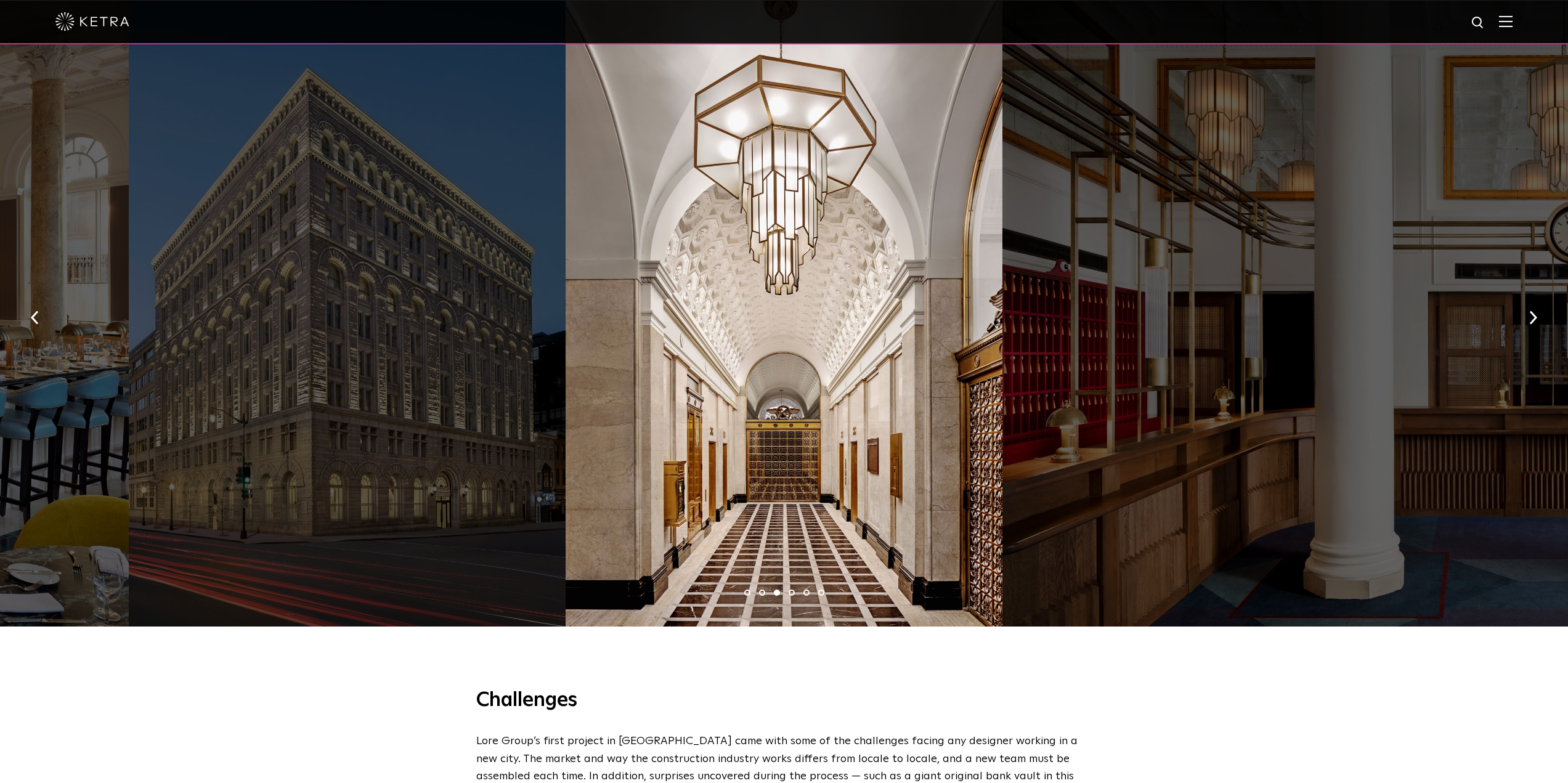
click at [792, 589] on li "4" at bounding box center [791, 592] width 6 height 6
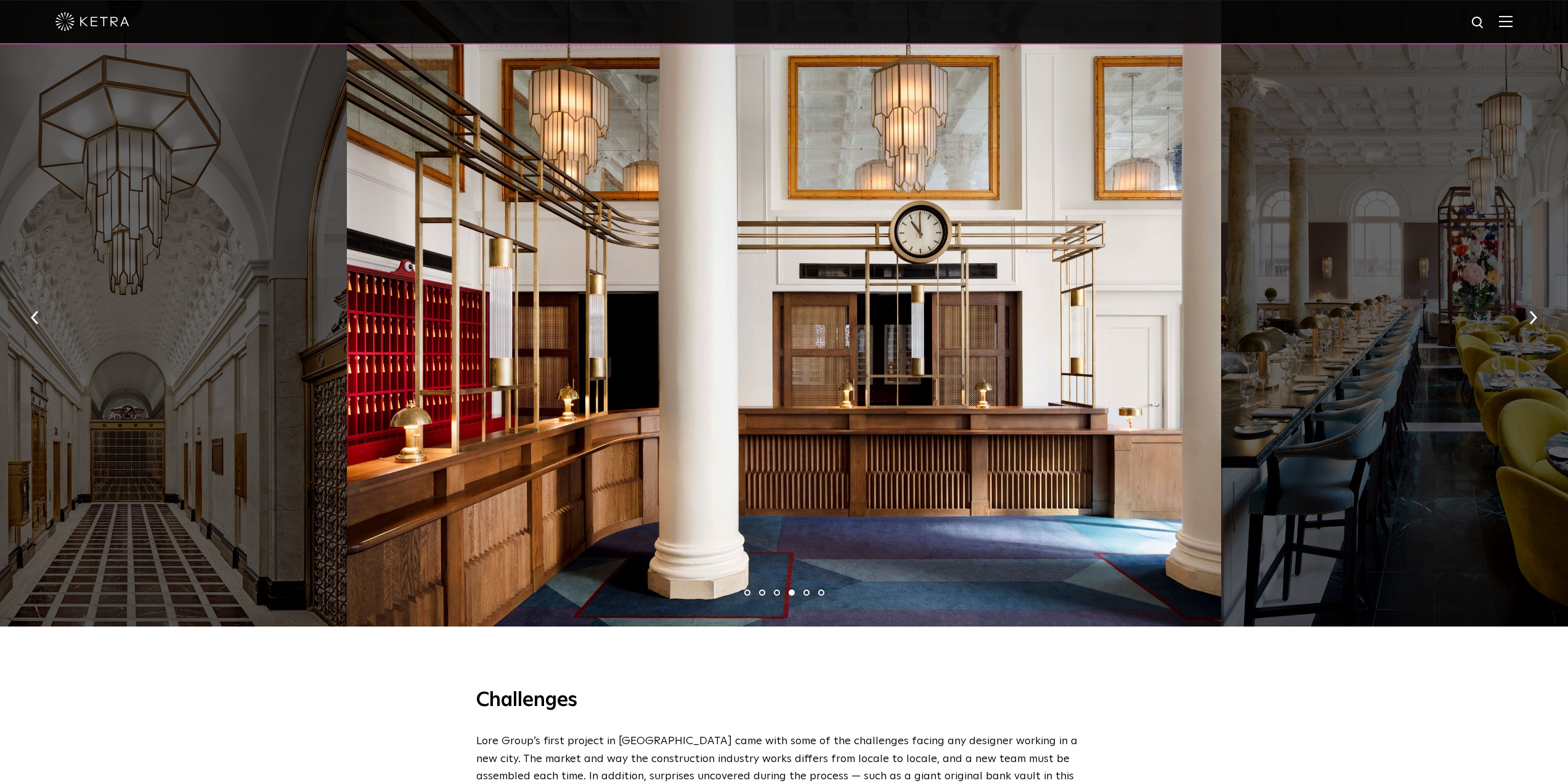
click at [806, 589] on li "5" at bounding box center [806, 592] width 6 height 6
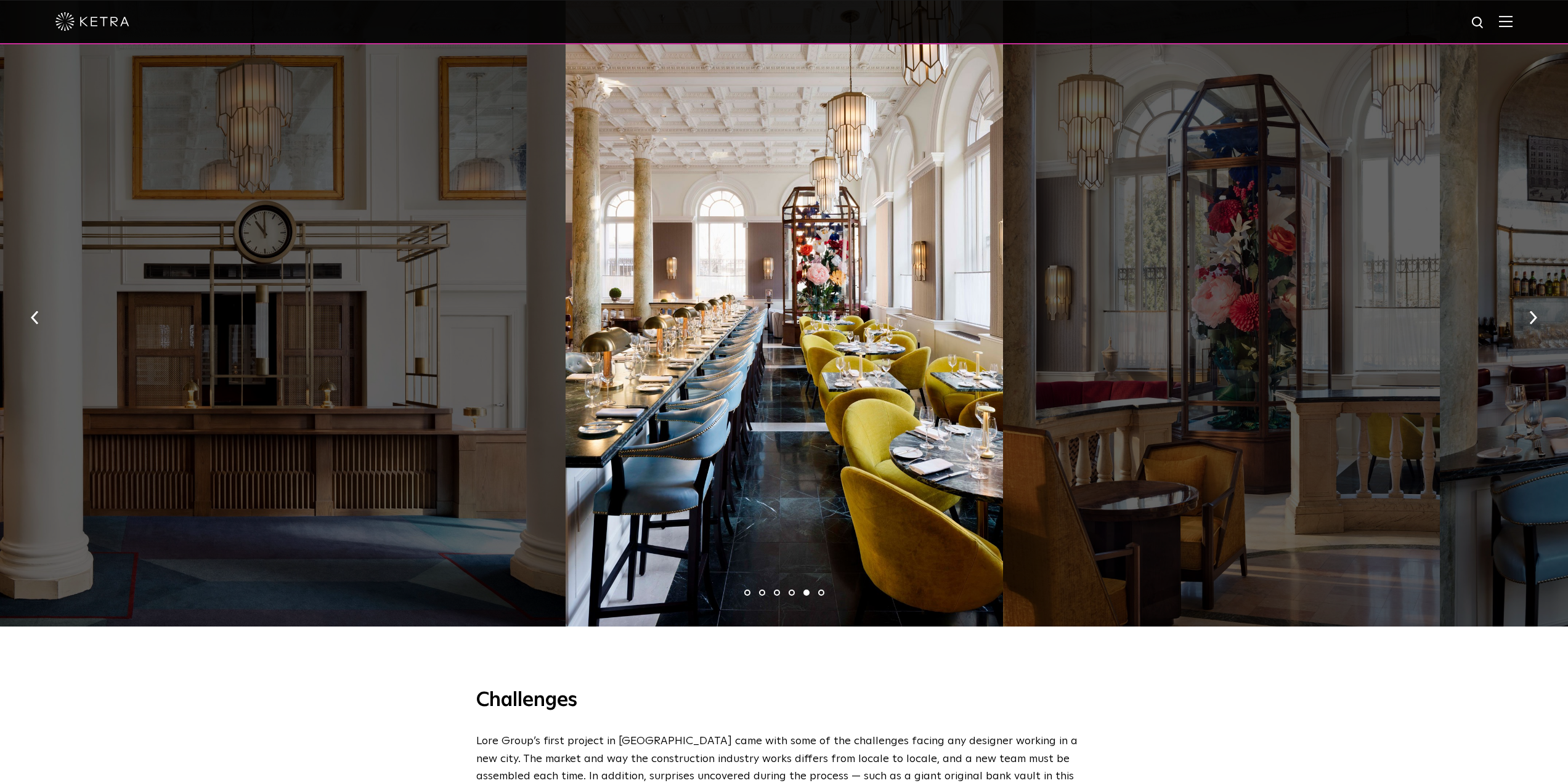
click at [820, 589] on li "6" at bounding box center [820, 592] width 6 height 6
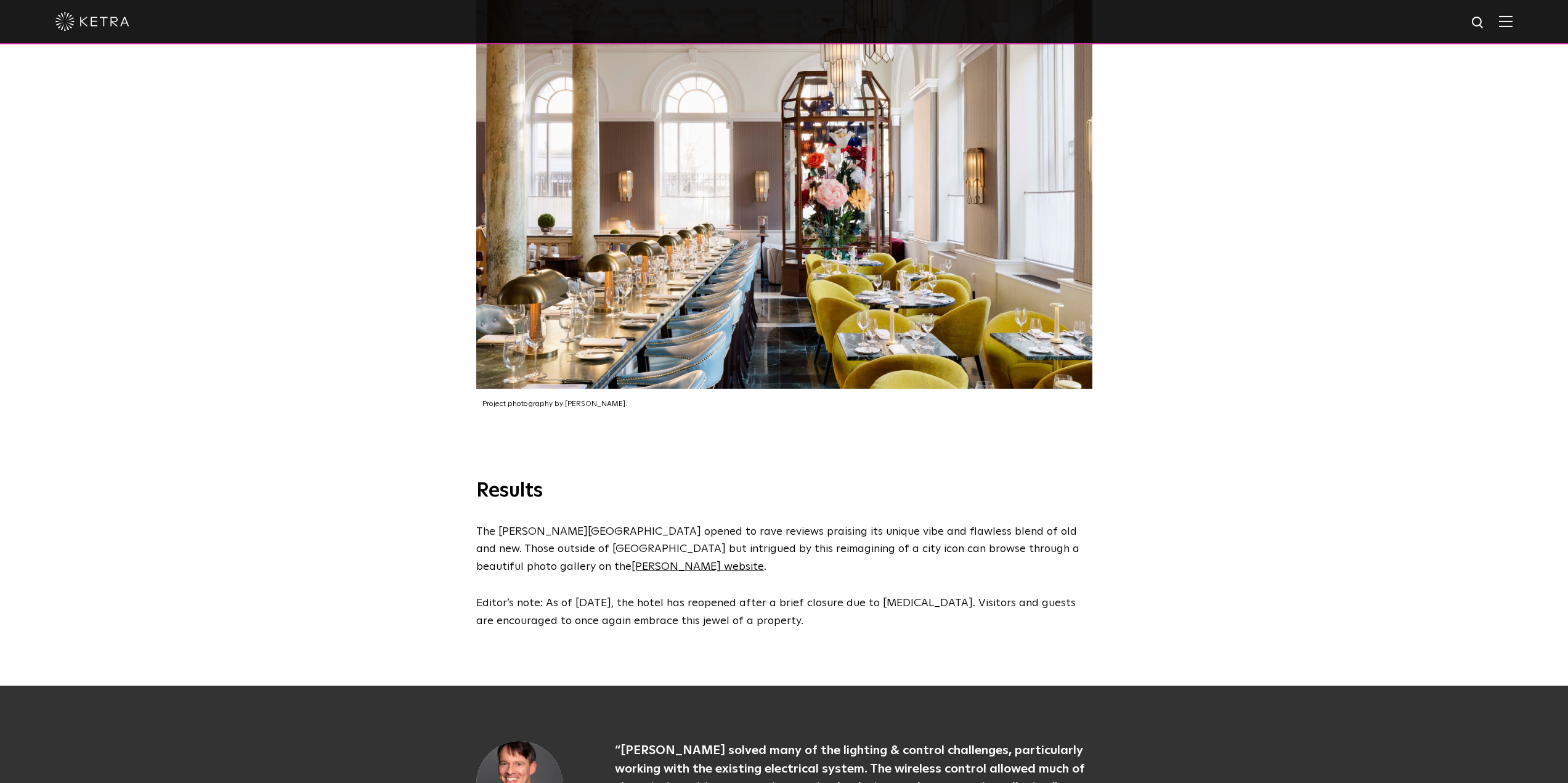
scroll to position [2710, 0]
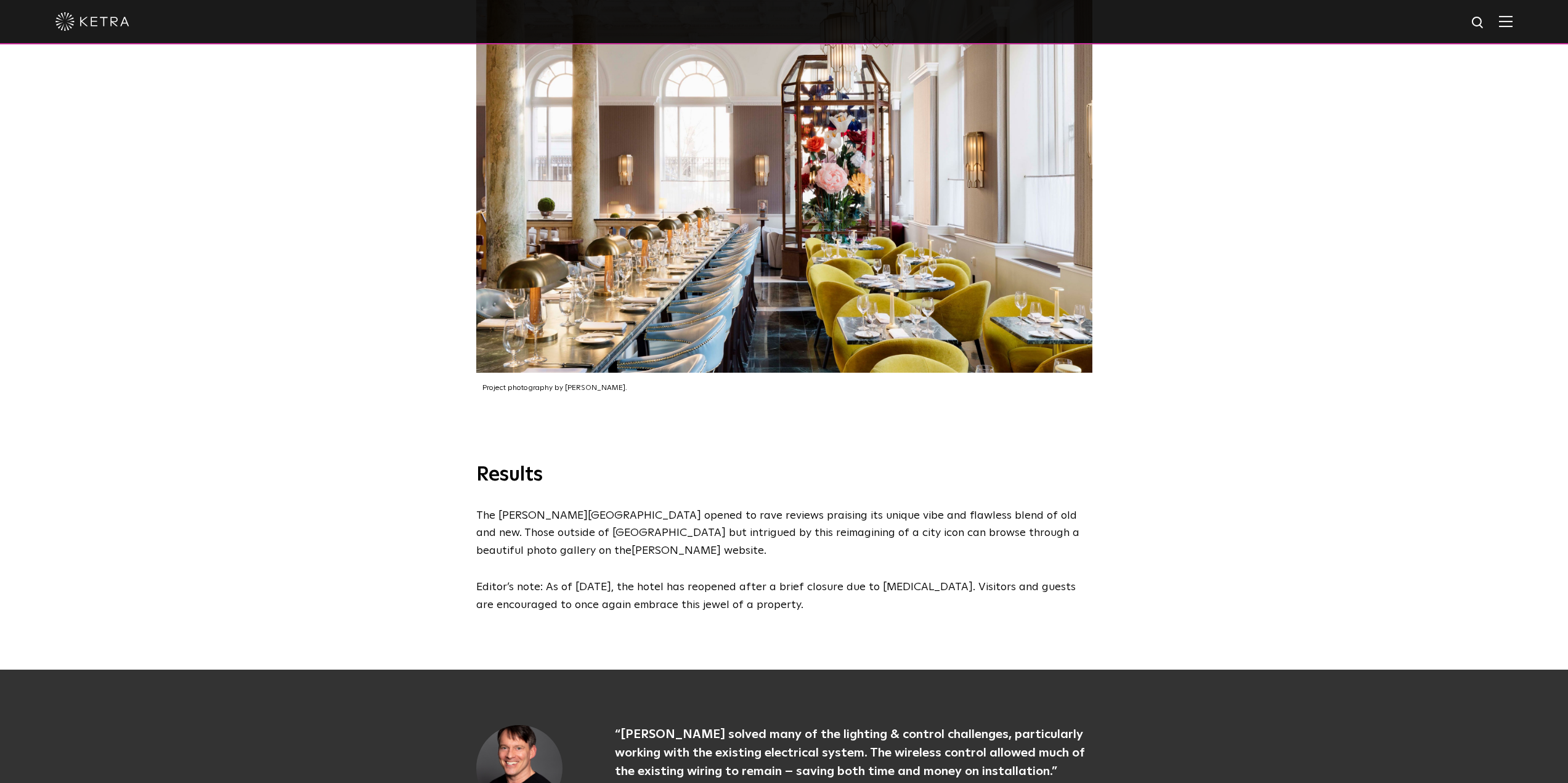
click at [764, 545] on link "Riggs website" at bounding box center [698, 550] width 133 height 11
